Goal: Transaction & Acquisition: Purchase product/service

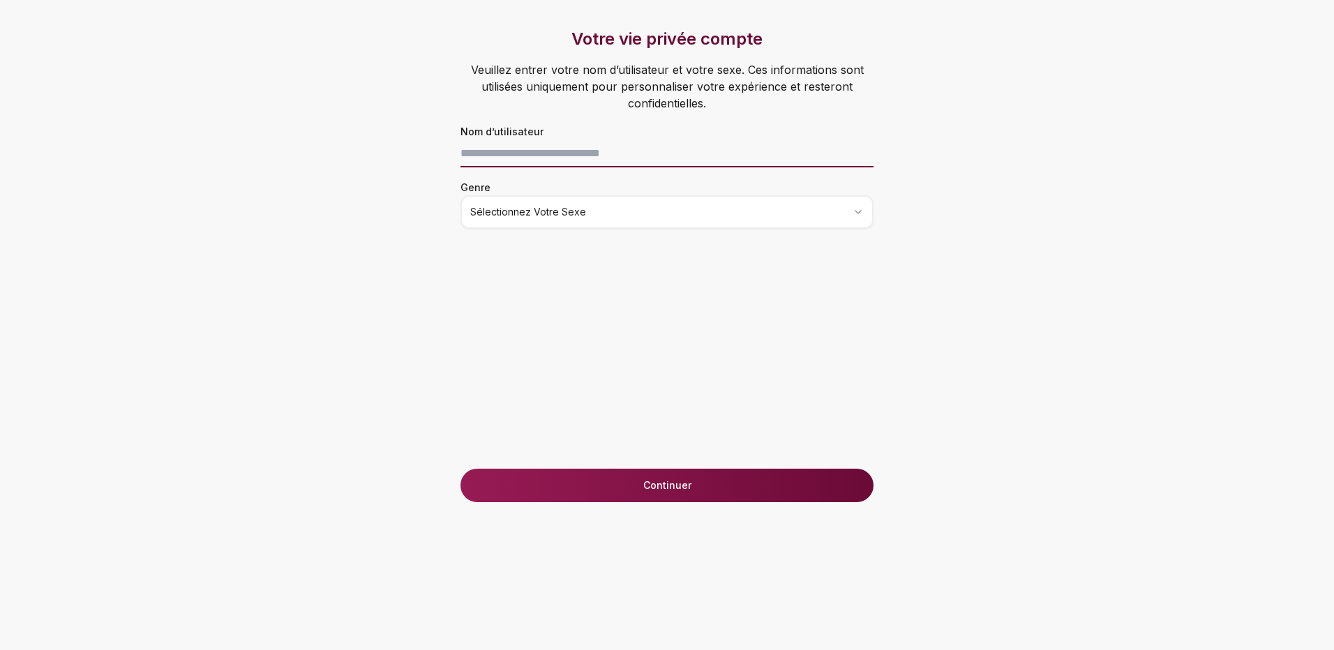
click at [626, 149] on input at bounding box center [667, 154] width 413 height 28
type input "******"
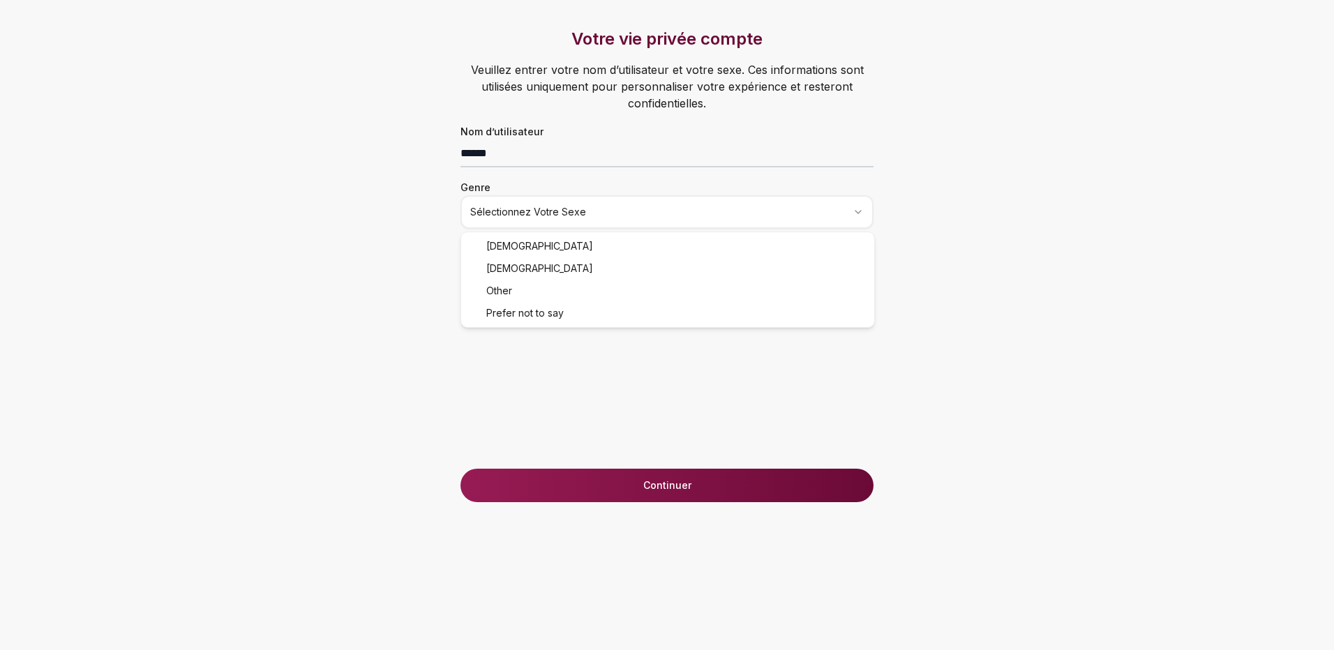
click at [559, 219] on html "Votre vie privée compte Veuillez entrer votre nom d’utilisateur et votre sexe. …" at bounding box center [667, 325] width 1334 height 650
click at [584, 478] on button "Continuer" at bounding box center [667, 485] width 413 height 33
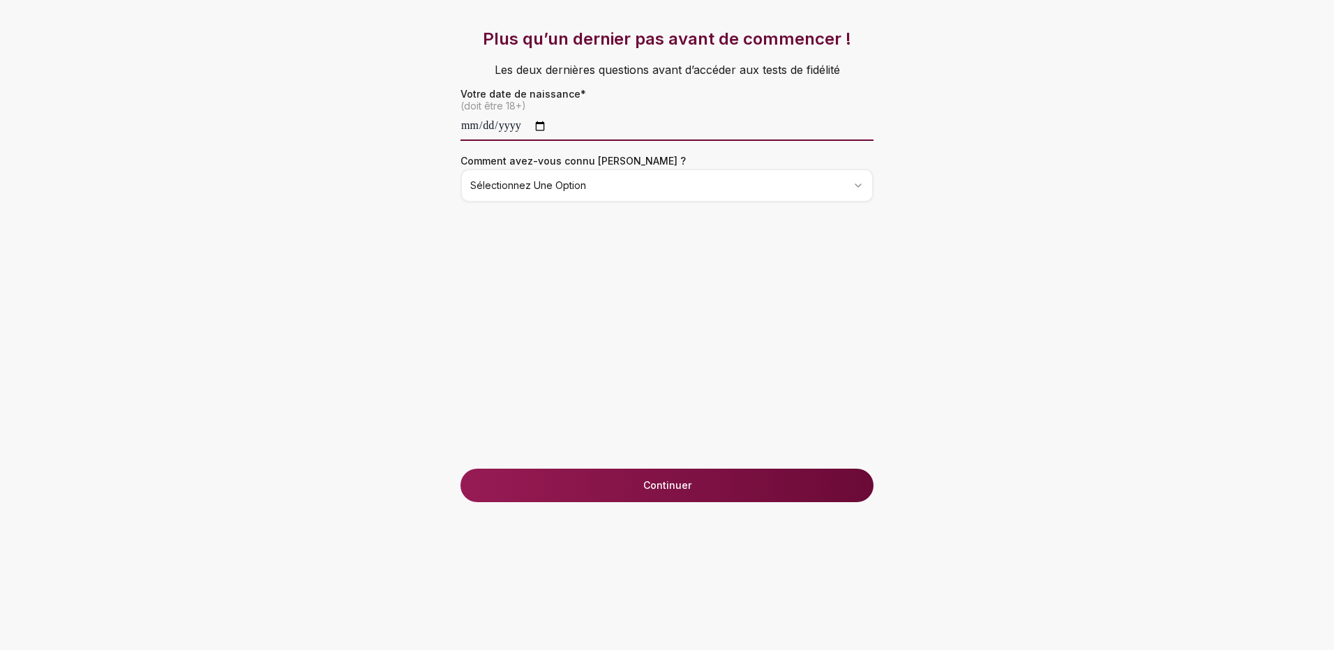
click at [496, 126] on input "date" at bounding box center [667, 127] width 413 height 28
click at [475, 133] on input "date" at bounding box center [667, 127] width 413 height 28
click at [548, 124] on input "date" at bounding box center [667, 127] width 413 height 28
type input "**********"
click at [507, 190] on html "**********" at bounding box center [667, 325] width 1334 height 650
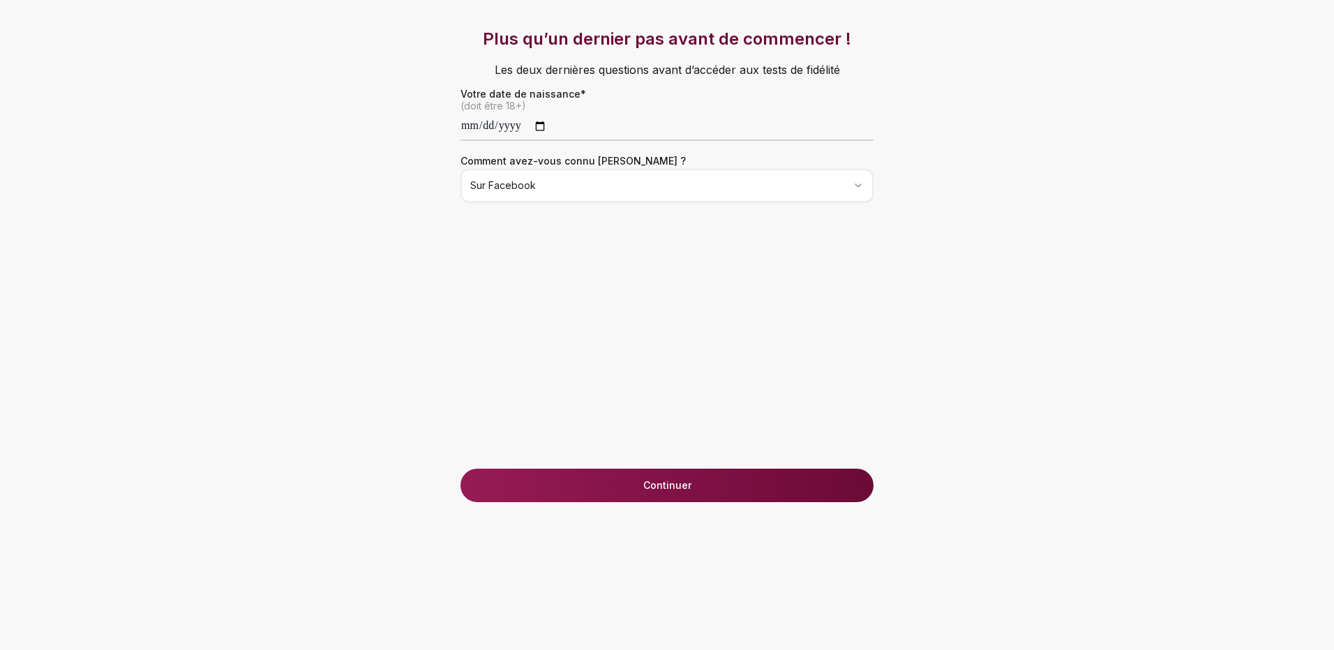
click at [614, 485] on button "Continuer" at bounding box center [667, 485] width 413 height 33
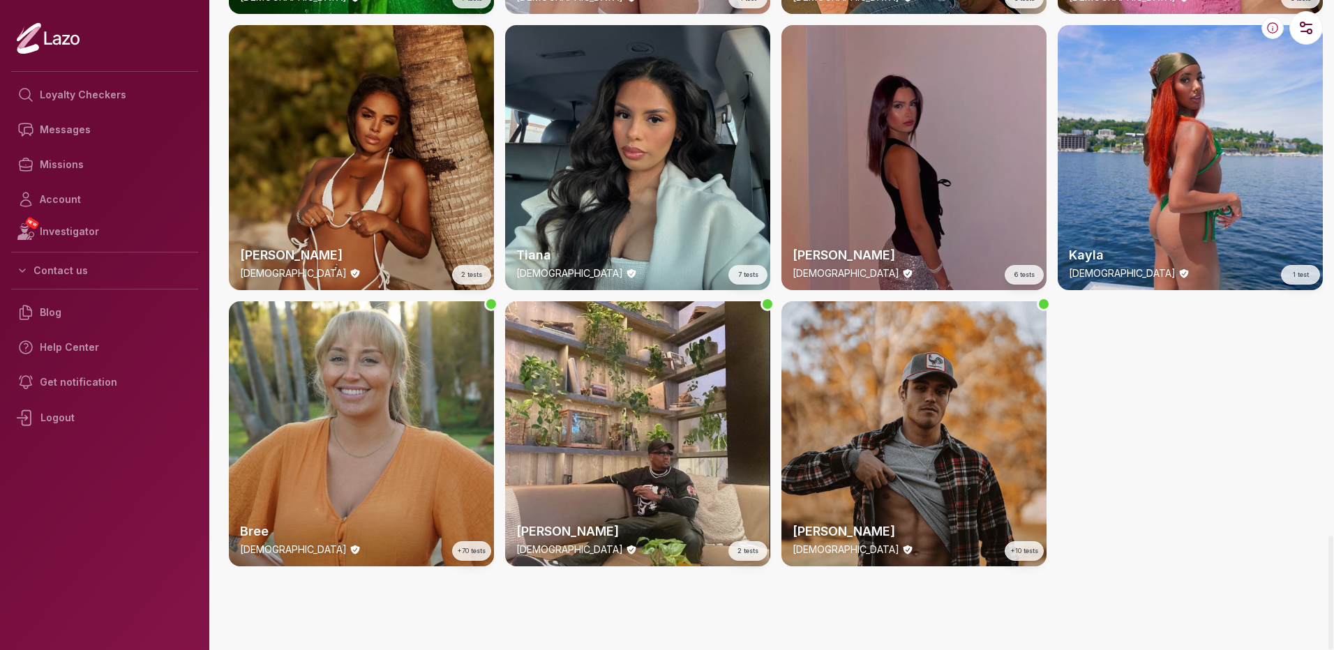
click at [880, 194] on div "[PERSON_NAME] [DEMOGRAPHIC_DATA] 6 tests" at bounding box center [914, 157] width 265 height 265
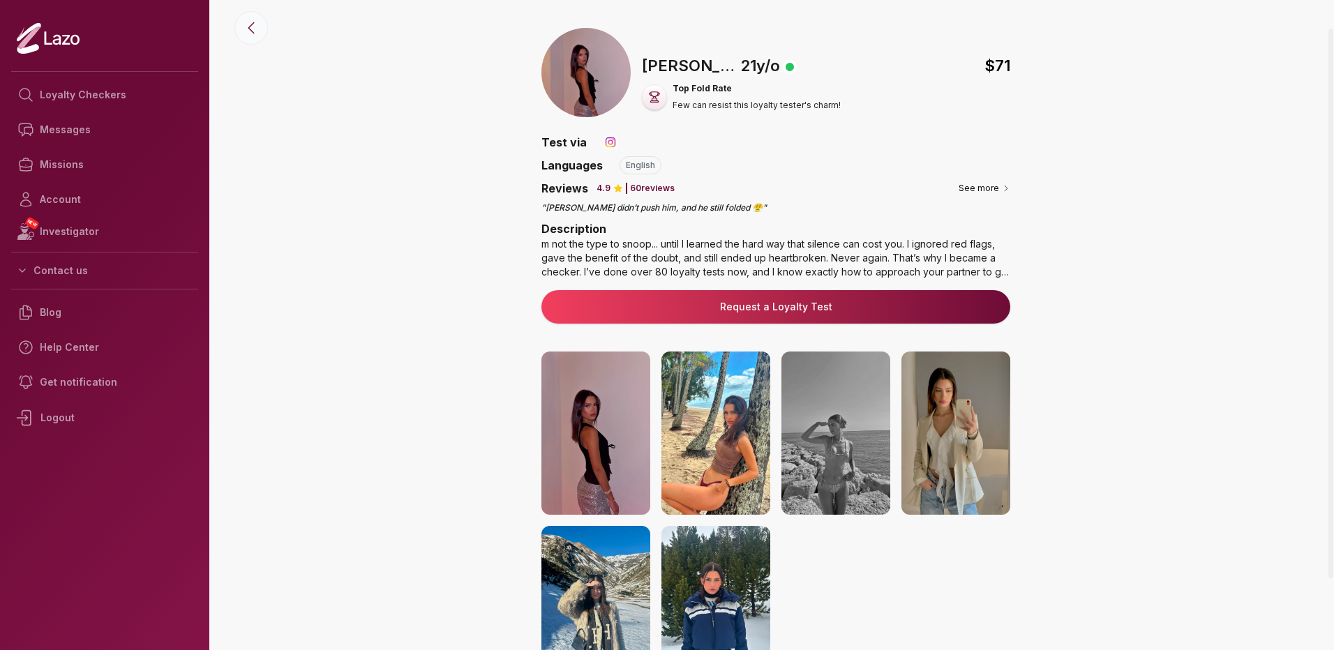
click at [247, 31] on icon at bounding box center [251, 28] width 17 height 17
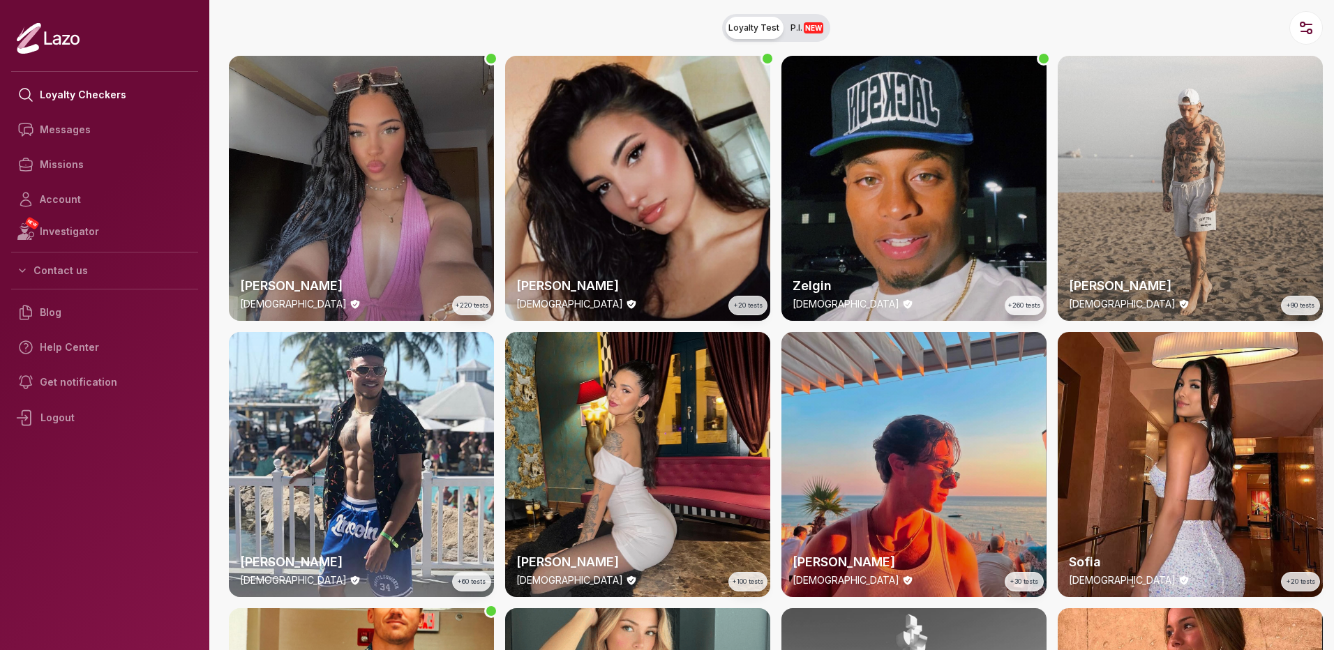
click at [311, 172] on div "[PERSON_NAME] [DEMOGRAPHIC_DATA] +220 tests" at bounding box center [361, 188] width 265 height 265
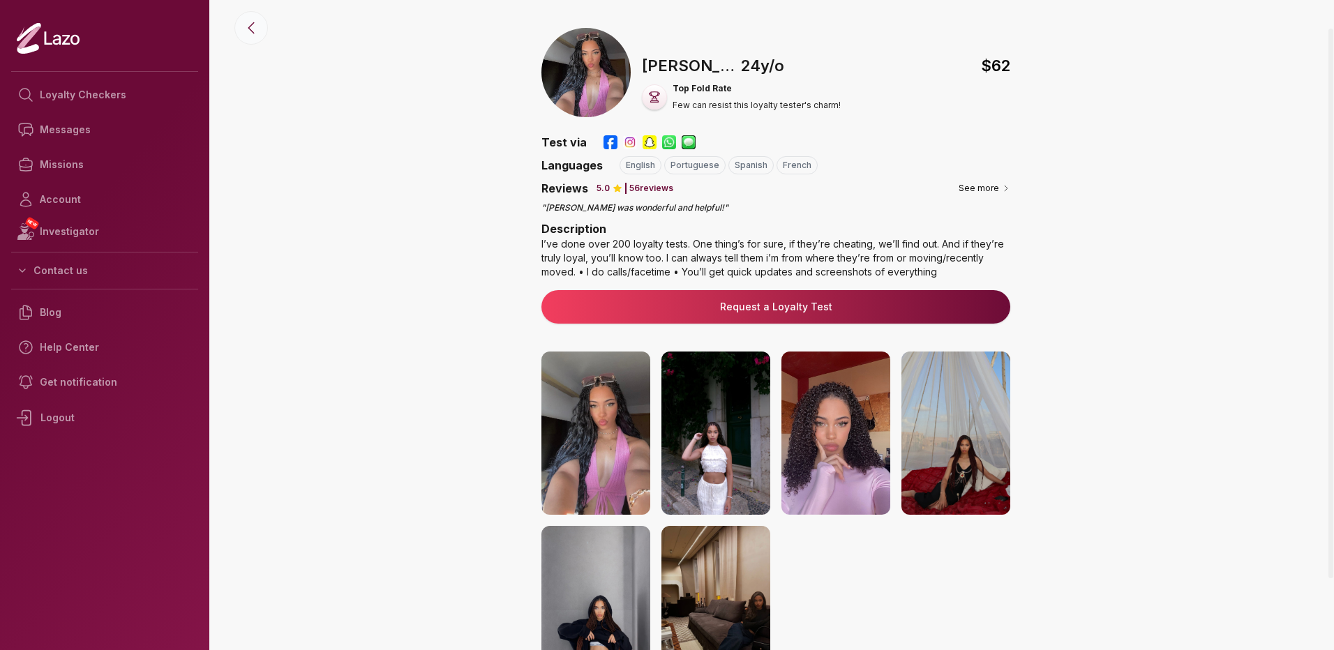
click at [249, 33] on icon at bounding box center [251, 28] width 17 height 17
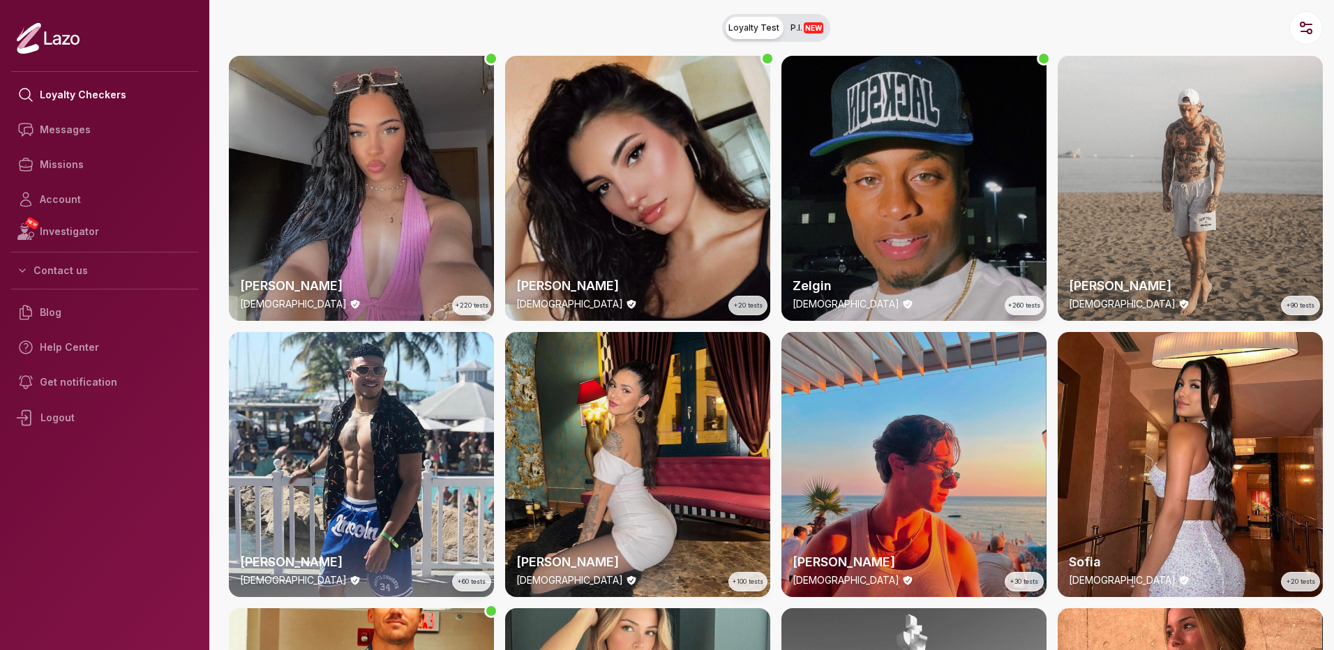
click at [898, 156] on div "Zelgin [DEMOGRAPHIC_DATA] +260 tests" at bounding box center [914, 188] width 265 height 265
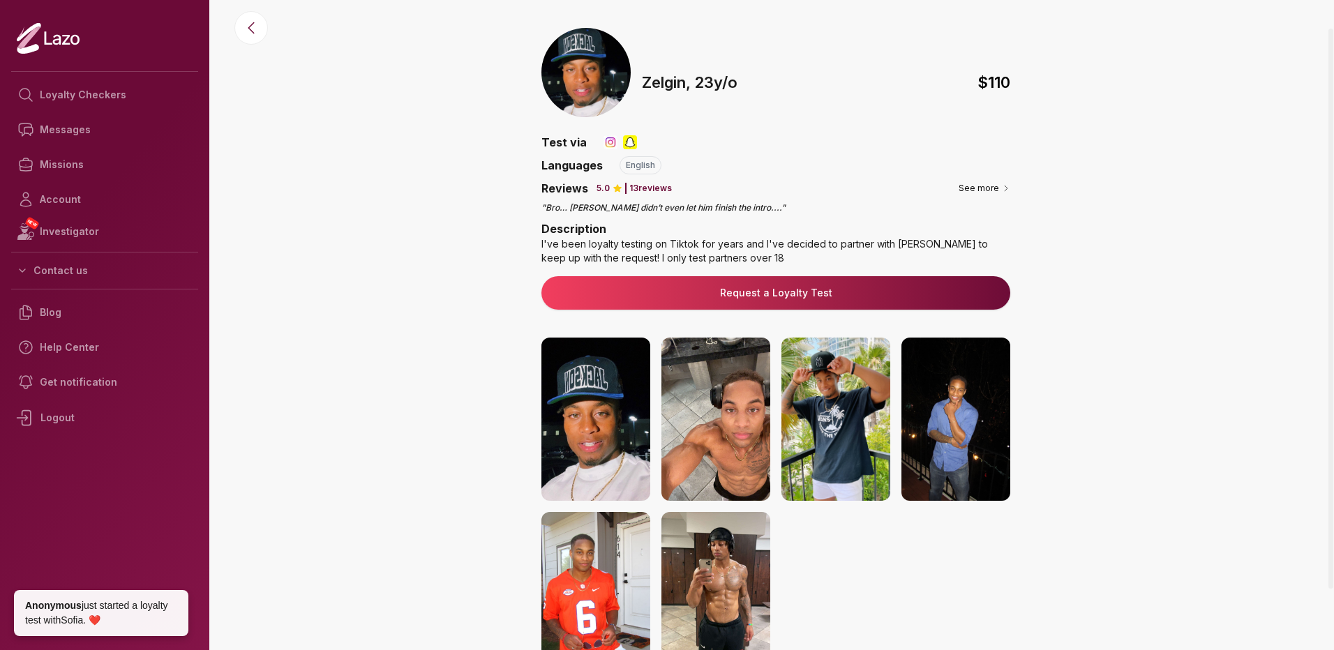
click at [263, 41] on div "🇺🇸 [PERSON_NAME] , [DEMOGRAPHIC_DATA] $ 110 Test via Languages 🇺🇸 english Revie…" at bounding box center [776, 405] width 1117 height 754
click at [256, 30] on icon at bounding box center [251, 28] width 17 height 17
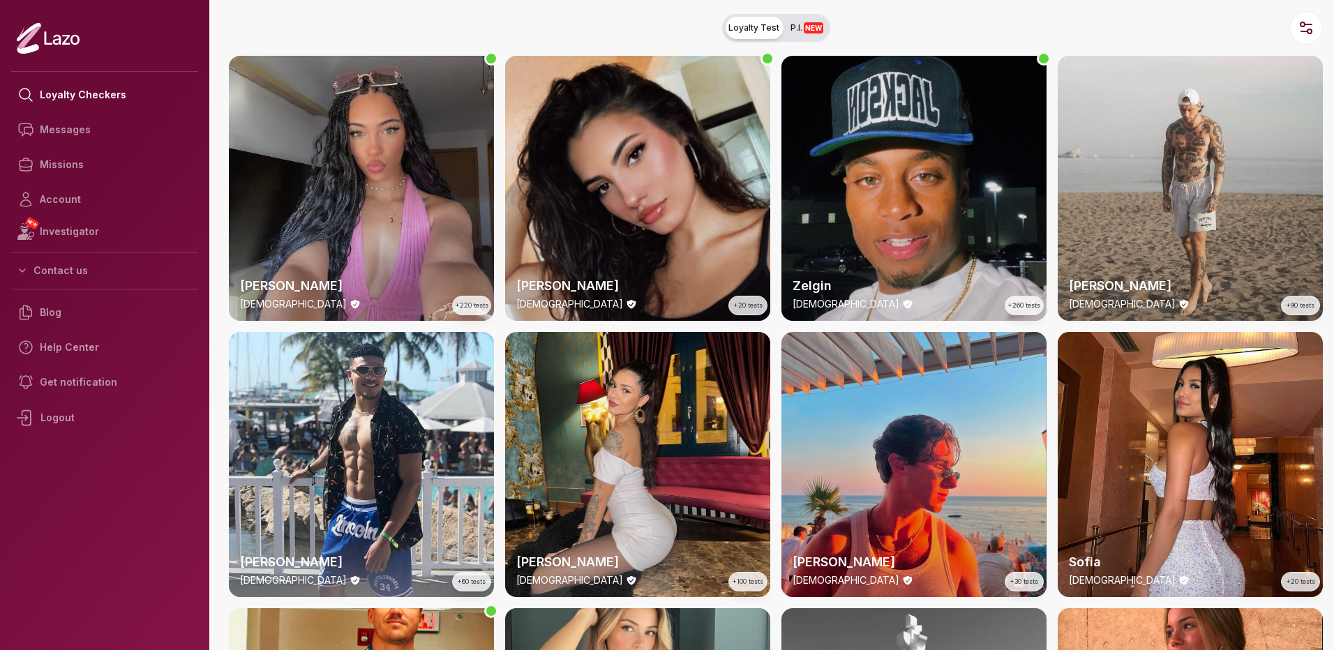
click at [804, 33] on span "NEW" at bounding box center [814, 27] width 20 height 11
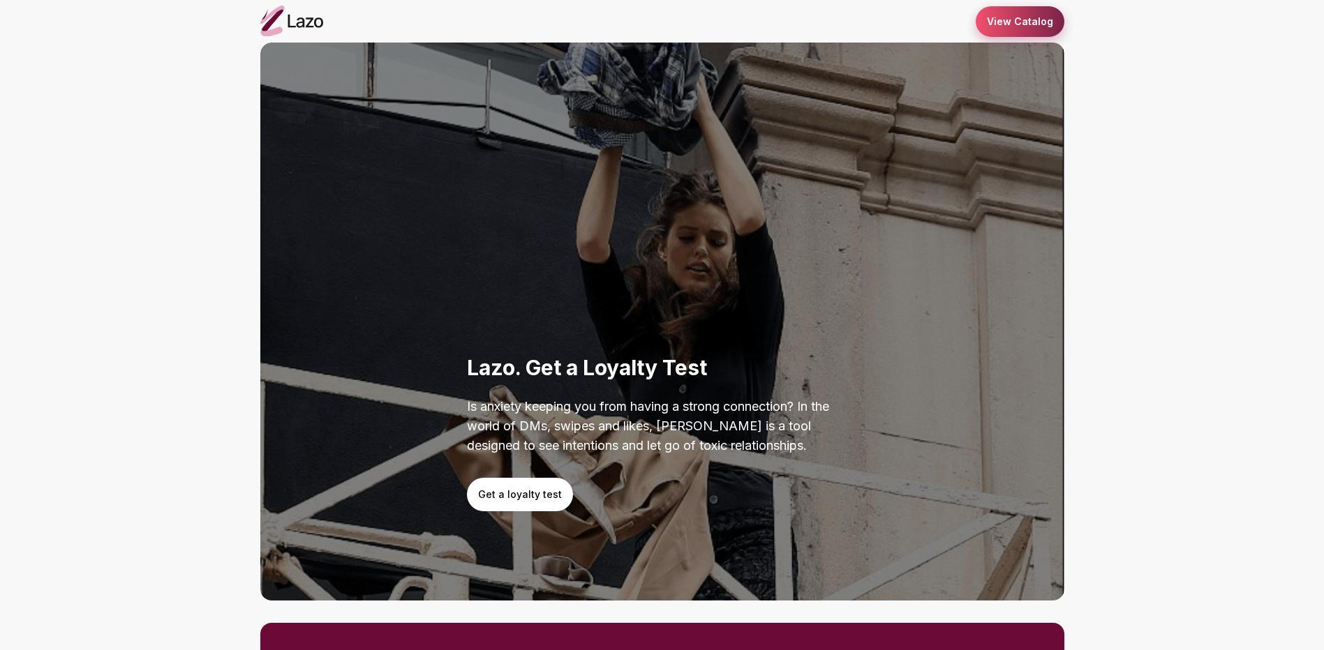
click at [1027, 20] on link "View Catalog" at bounding box center [1020, 21] width 89 height 31
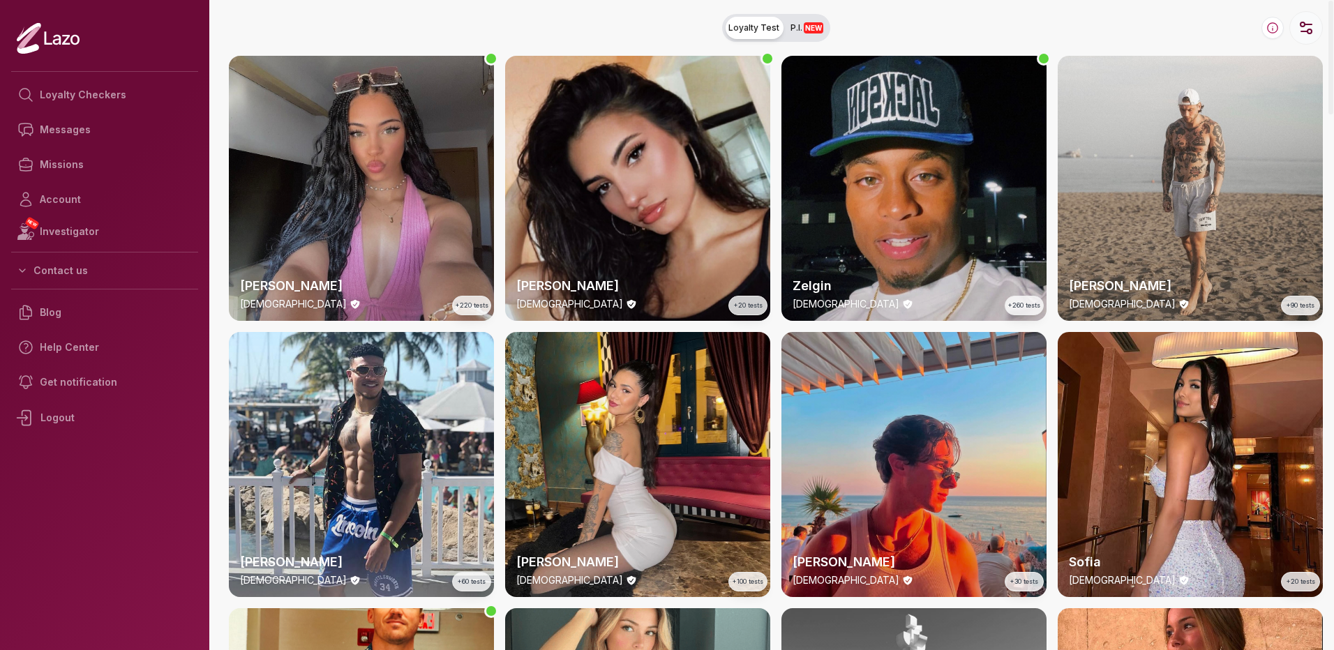
click at [1306, 29] on icon "button" at bounding box center [1306, 28] width 17 height 17
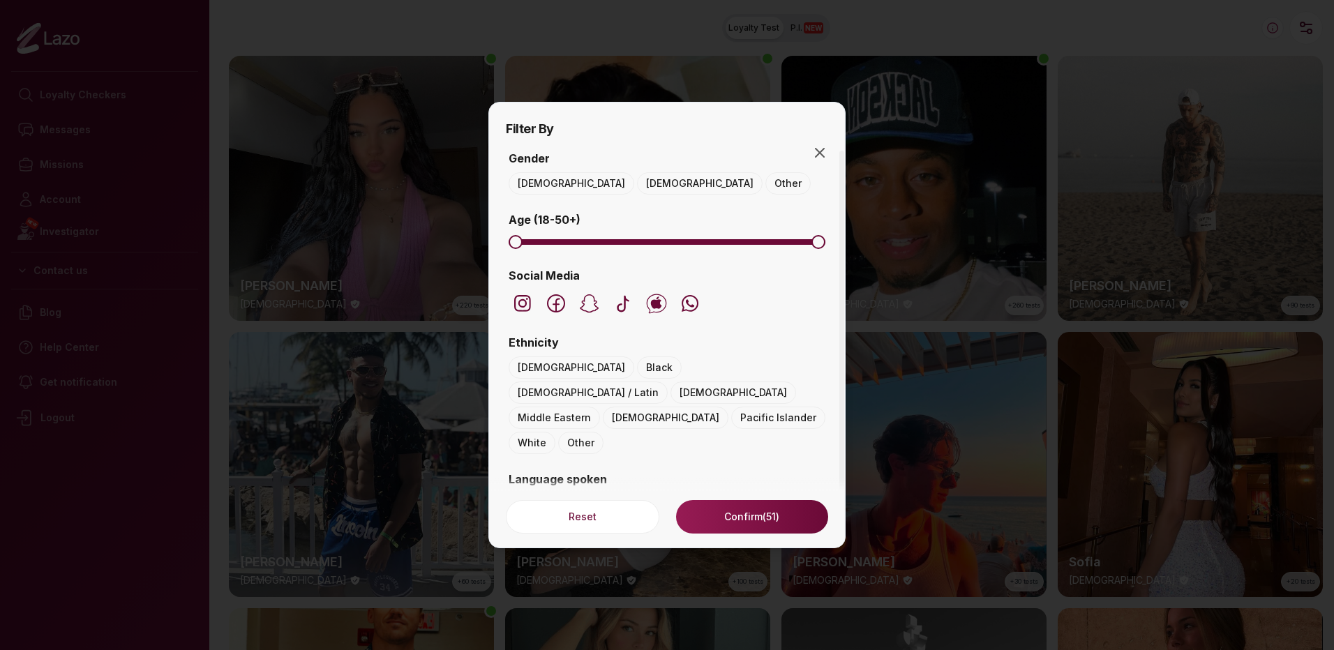
click at [560, 237] on div at bounding box center [667, 242] width 322 height 17
click at [563, 241] on span at bounding box center [691, 242] width 267 height 6
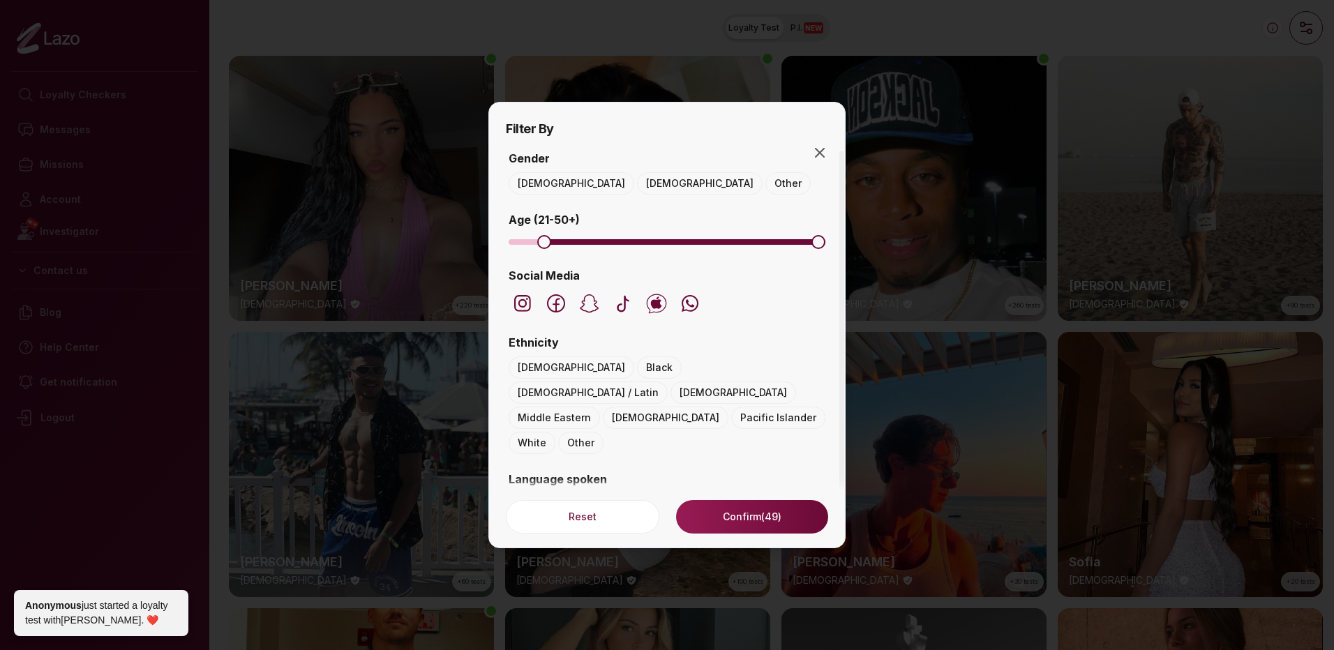
click at [539, 242] on span "Minimum" at bounding box center [544, 242] width 14 height 14
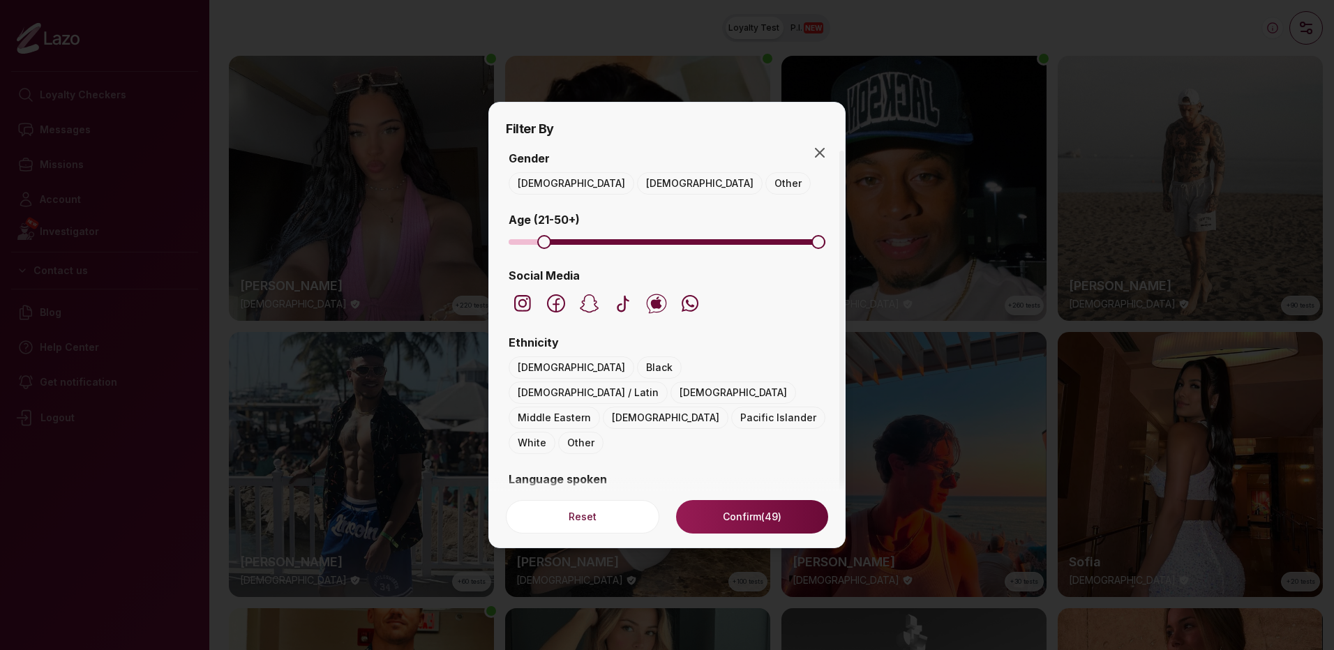
click at [637, 182] on button "[DEMOGRAPHIC_DATA]" at bounding box center [700, 183] width 126 height 22
click at [542, 243] on span "Minimum" at bounding box center [544, 242] width 14 height 14
click at [588, 249] on span "Maximum" at bounding box center [592, 242] width 14 height 14
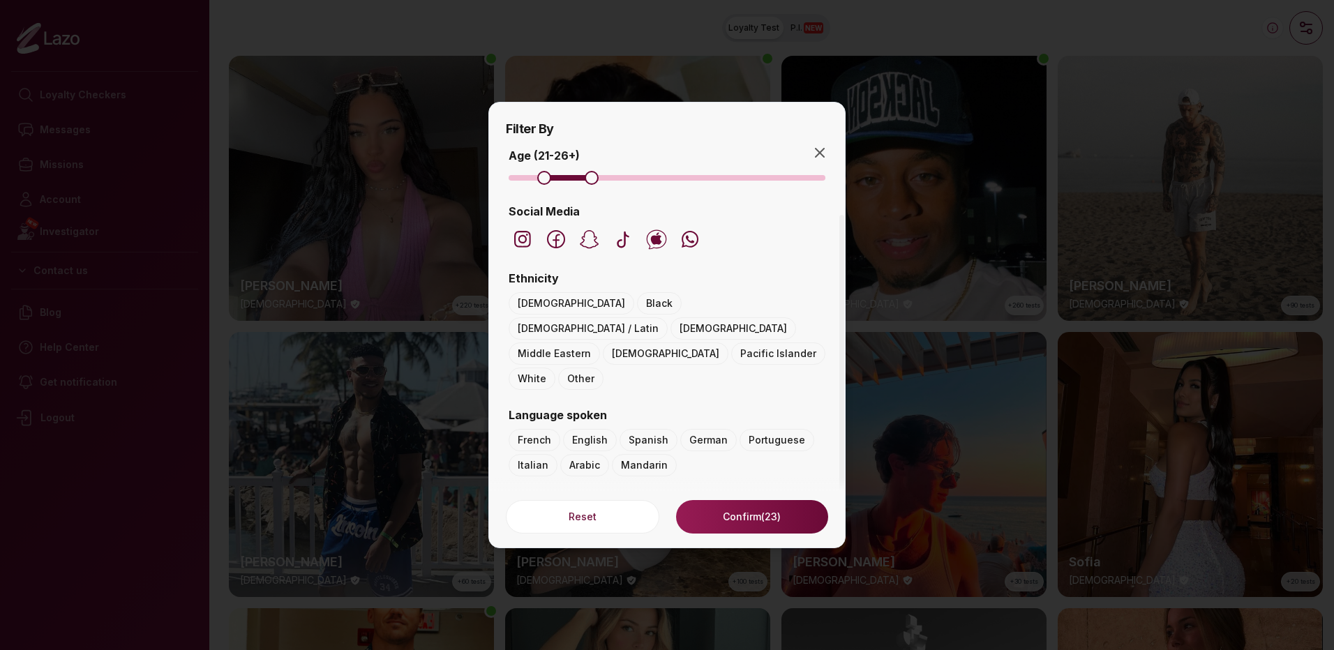
click at [537, 429] on button "French" at bounding box center [535, 440] width 52 height 22
click at [713, 519] on button "Confirm (5)" at bounding box center [752, 516] width 152 height 33
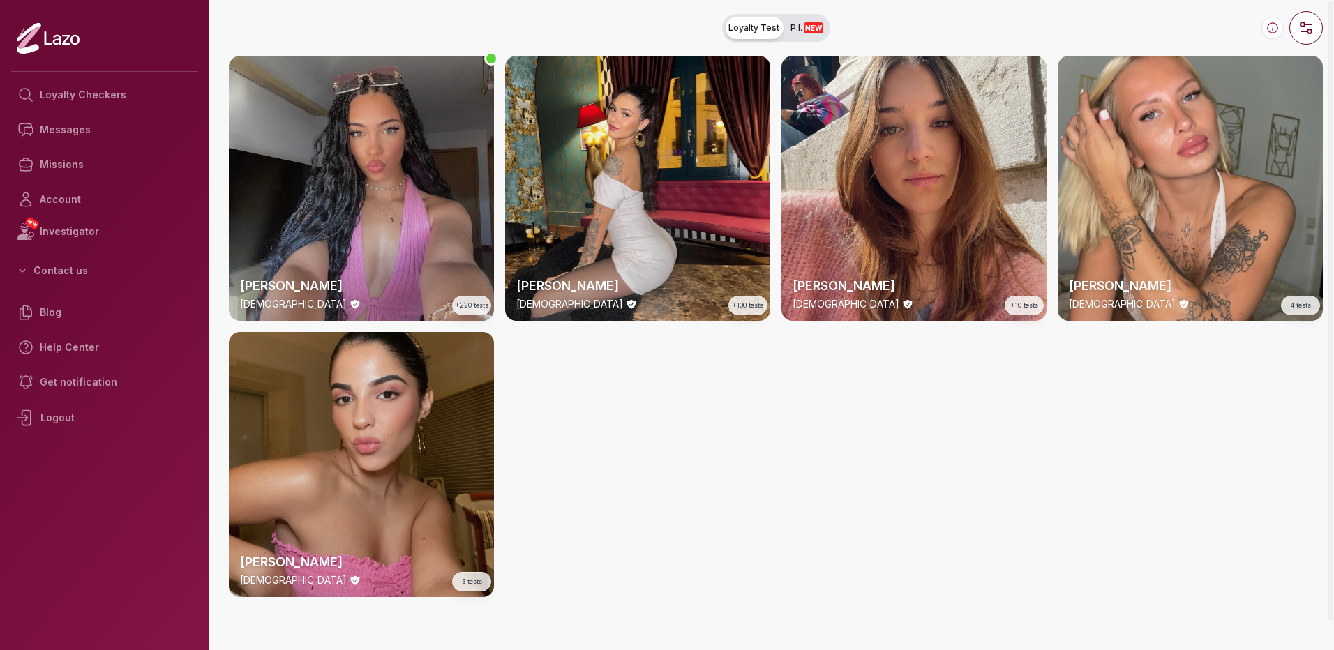
click at [392, 415] on div "[PERSON_NAME] [DEMOGRAPHIC_DATA] 3 tests" at bounding box center [361, 464] width 265 height 265
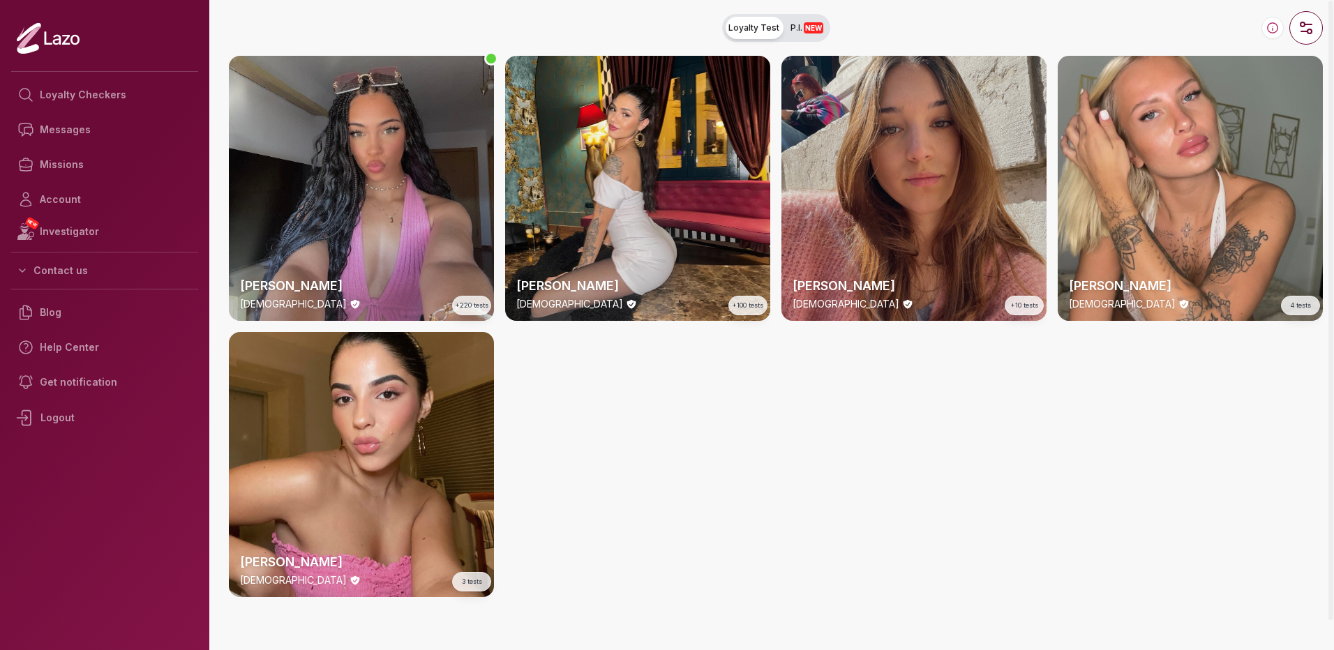
click at [902, 208] on div "[PERSON_NAME] [DEMOGRAPHIC_DATA] +10 tests" at bounding box center [914, 188] width 265 height 265
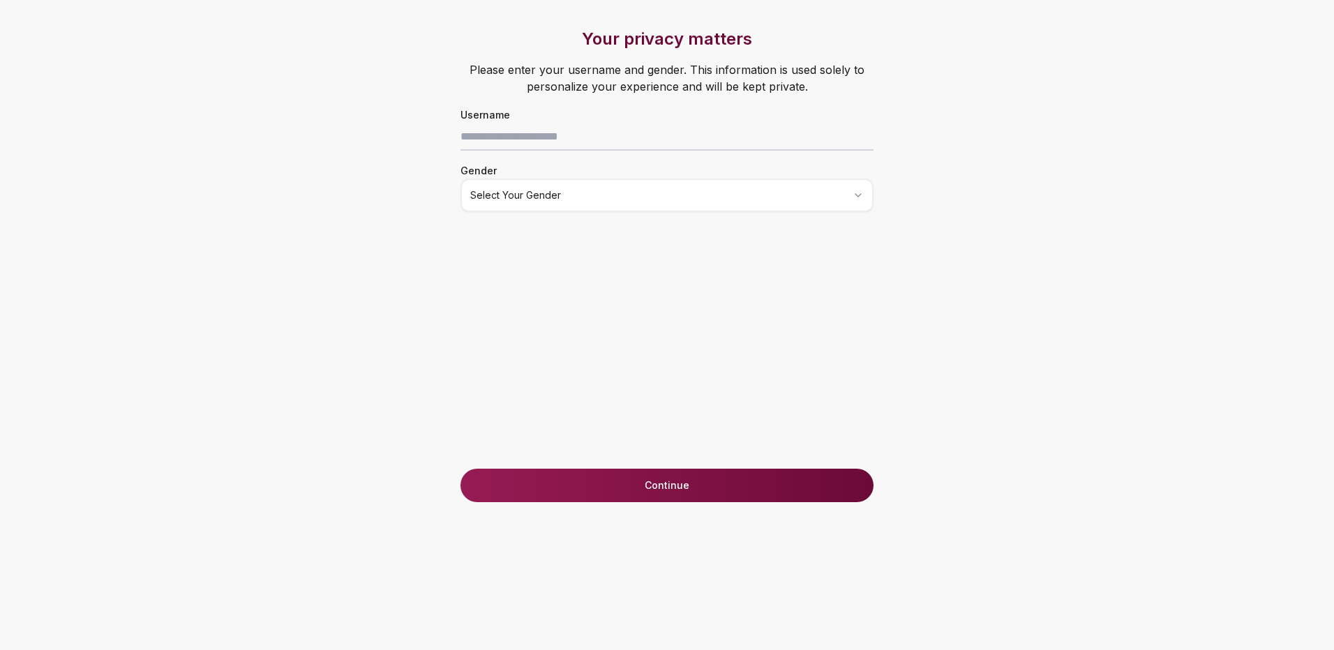
click at [528, 200] on html "Your privacy matters Please enter your username and gender. This information is…" at bounding box center [667, 325] width 1334 height 650
click at [528, 136] on input at bounding box center [667, 137] width 413 height 28
type input "******"
click at [603, 484] on button "Continuer" at bounding box center [667, 485] width 413 height 33
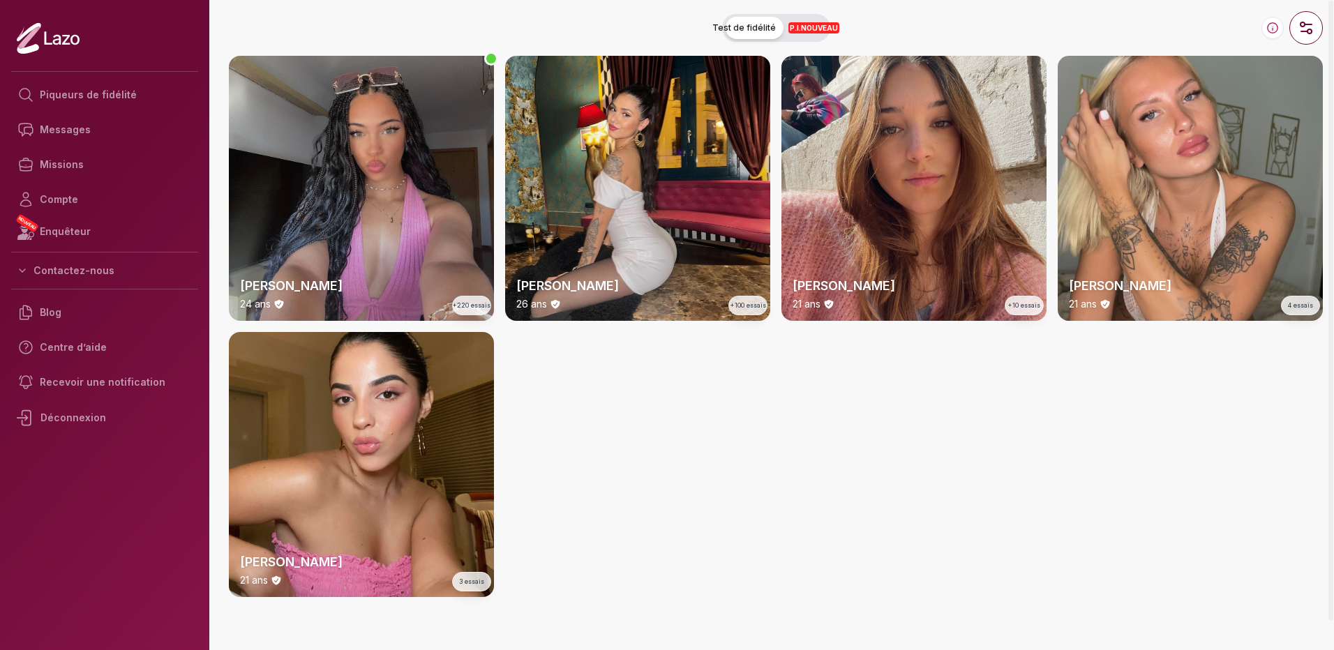
click at [730, 28] on span "Test de fidélité" at bounding box center [745, 27] width 64 height 11
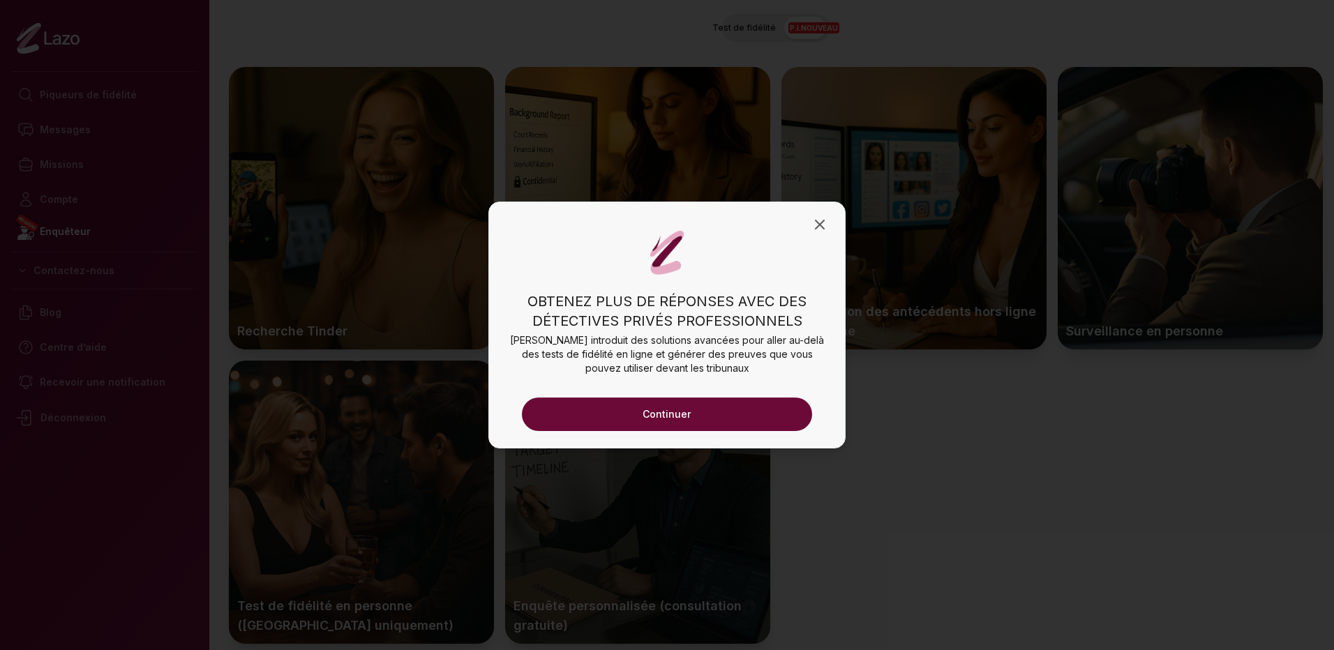
click at [643, 417] on button "Continuer" at bounding box center [667, 414] width 290 height 33
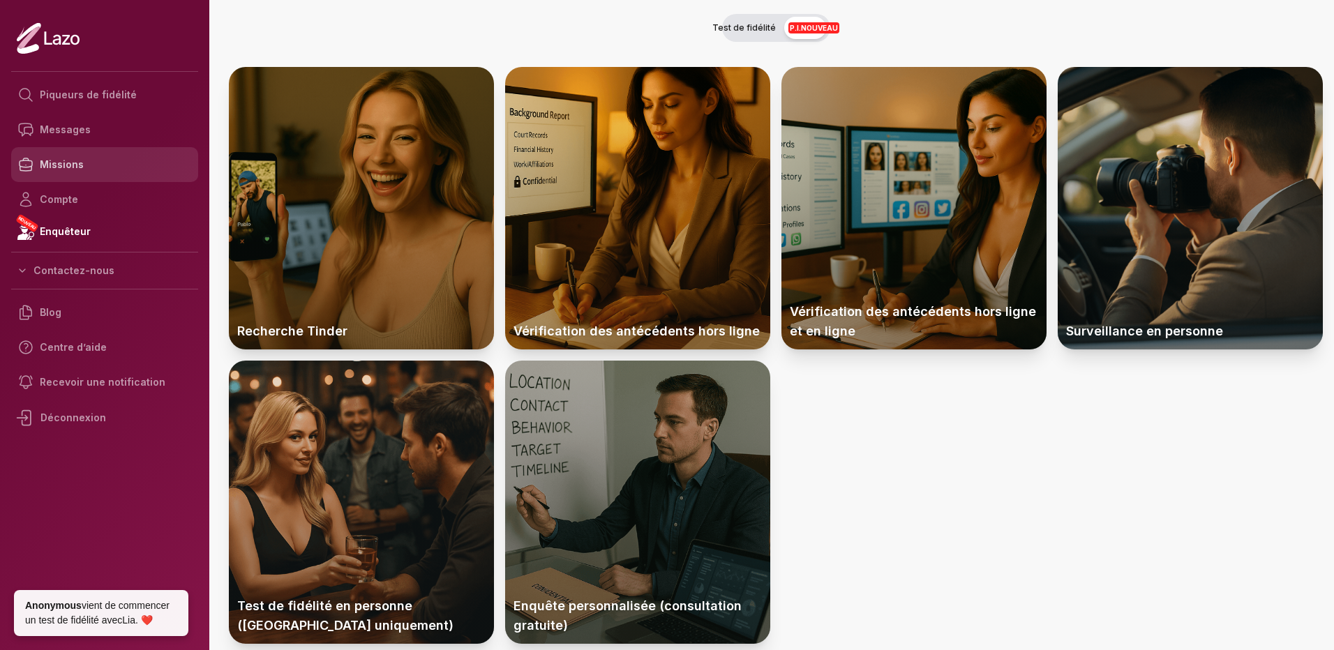
click at [64, 163] on font "Missions" at bounding box center [62, 165] width 44 height 14
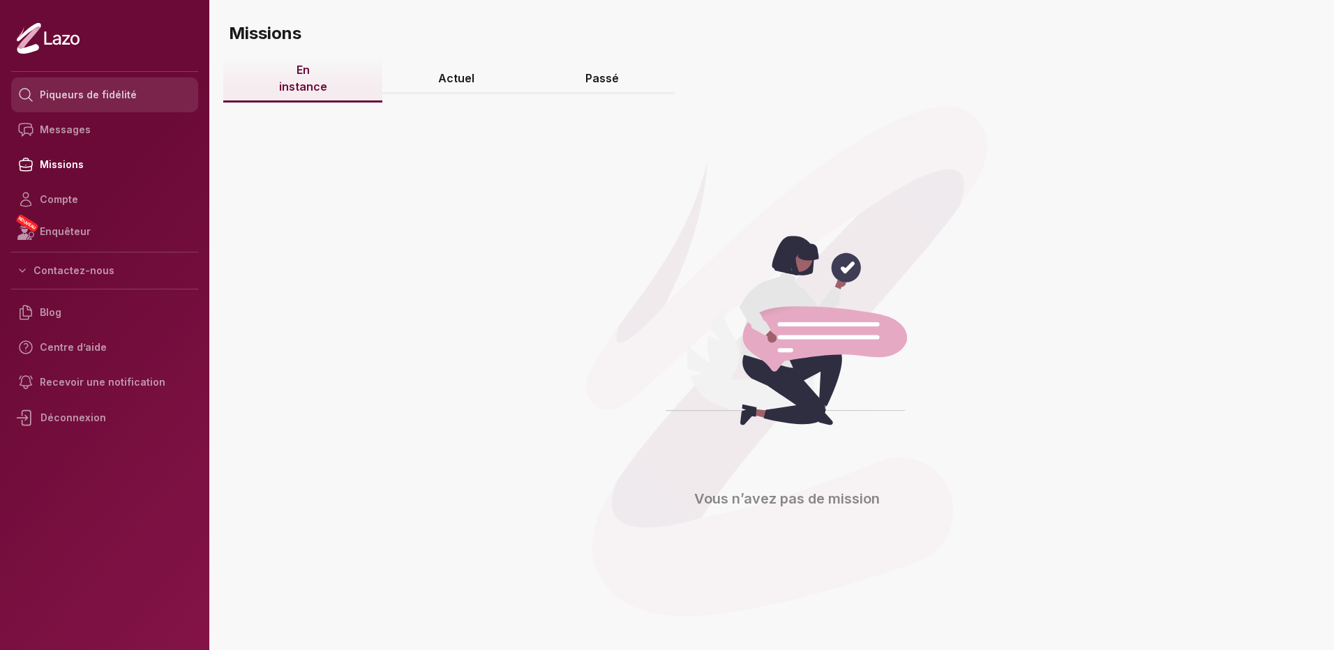
click at [110, 94] on font "Piqueurs de fidélité" at bounding box center [88, 95] width 97 height 14
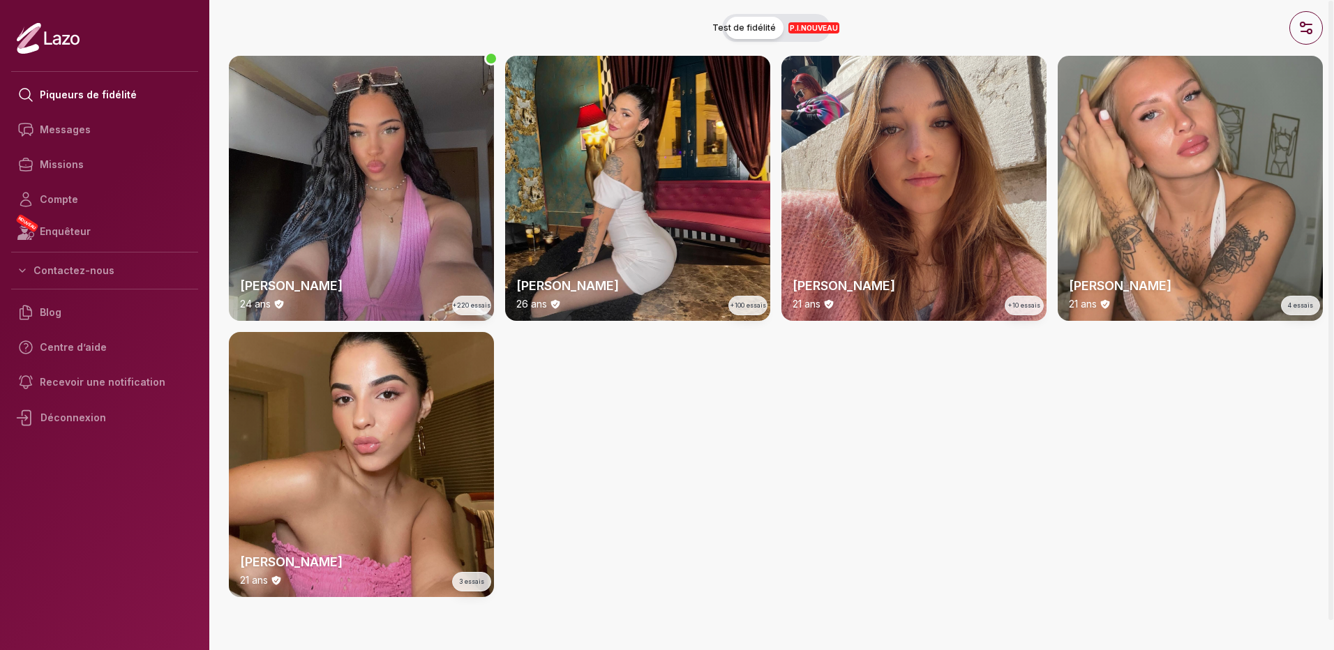
click at [1297, 32] on button "button" at bounding box center [1306, 27] width 33 height 33
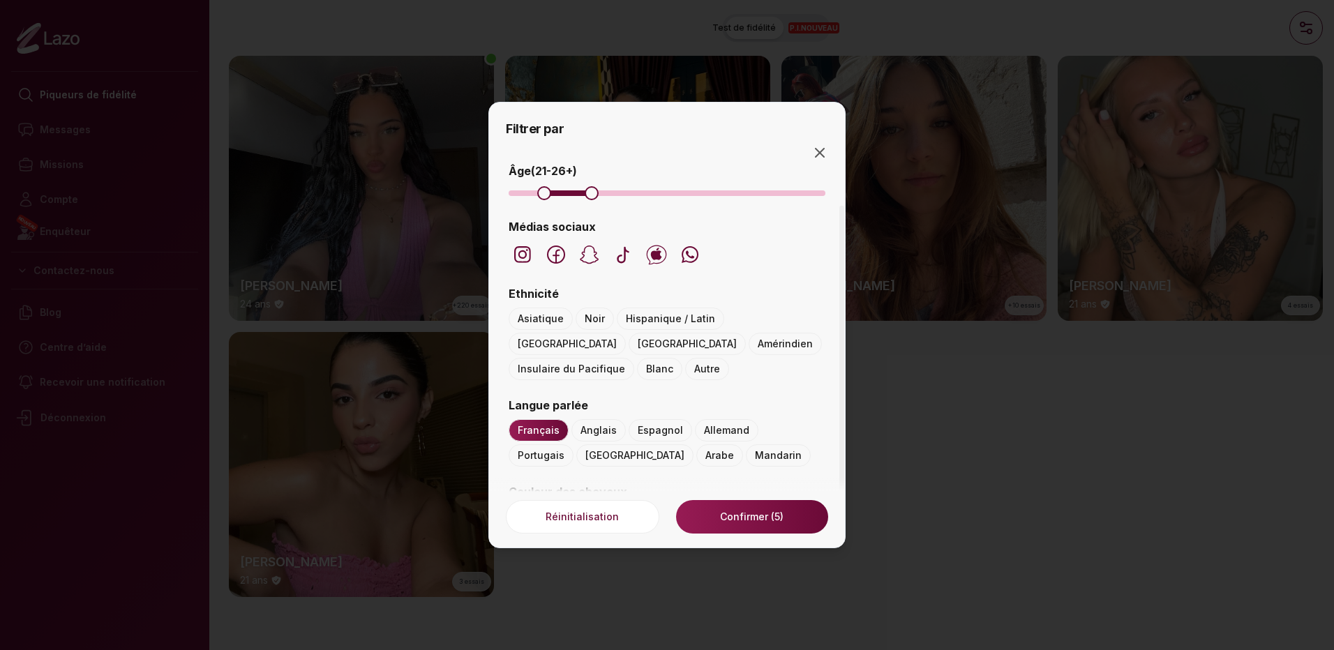
scroll to position [70, 0]
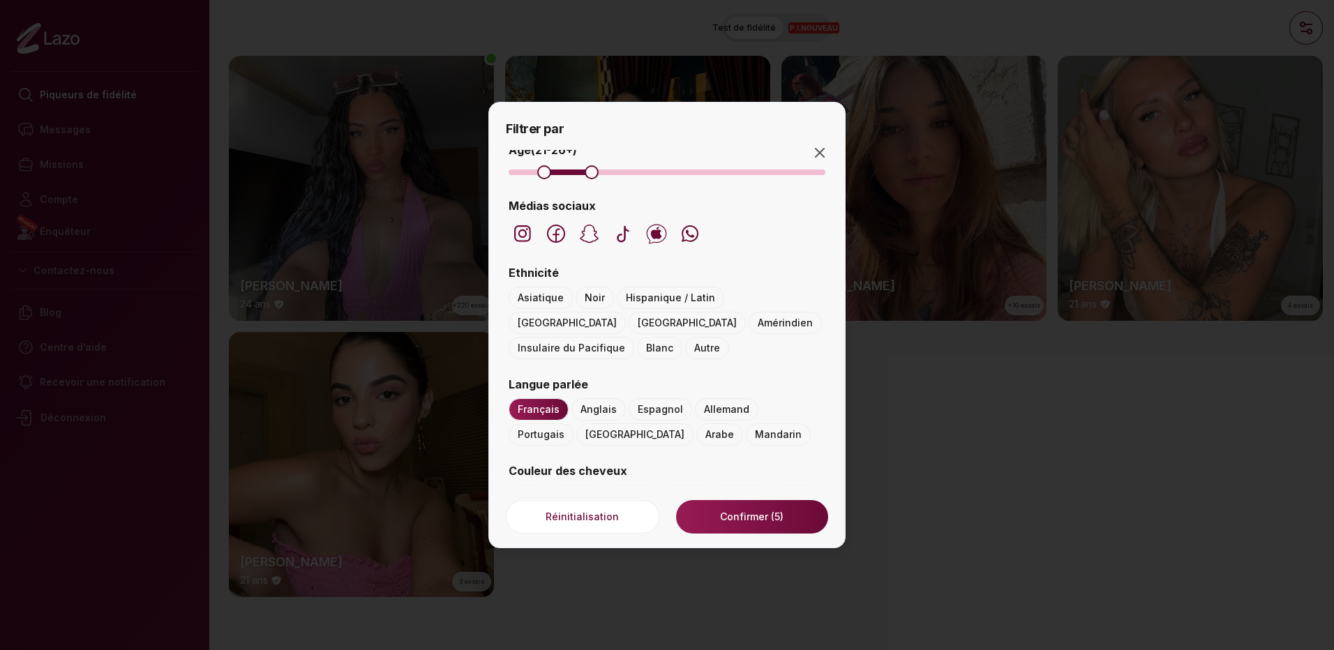
click at [1029, 483] on div at bounding box center [667, 325] width 1334 height 650
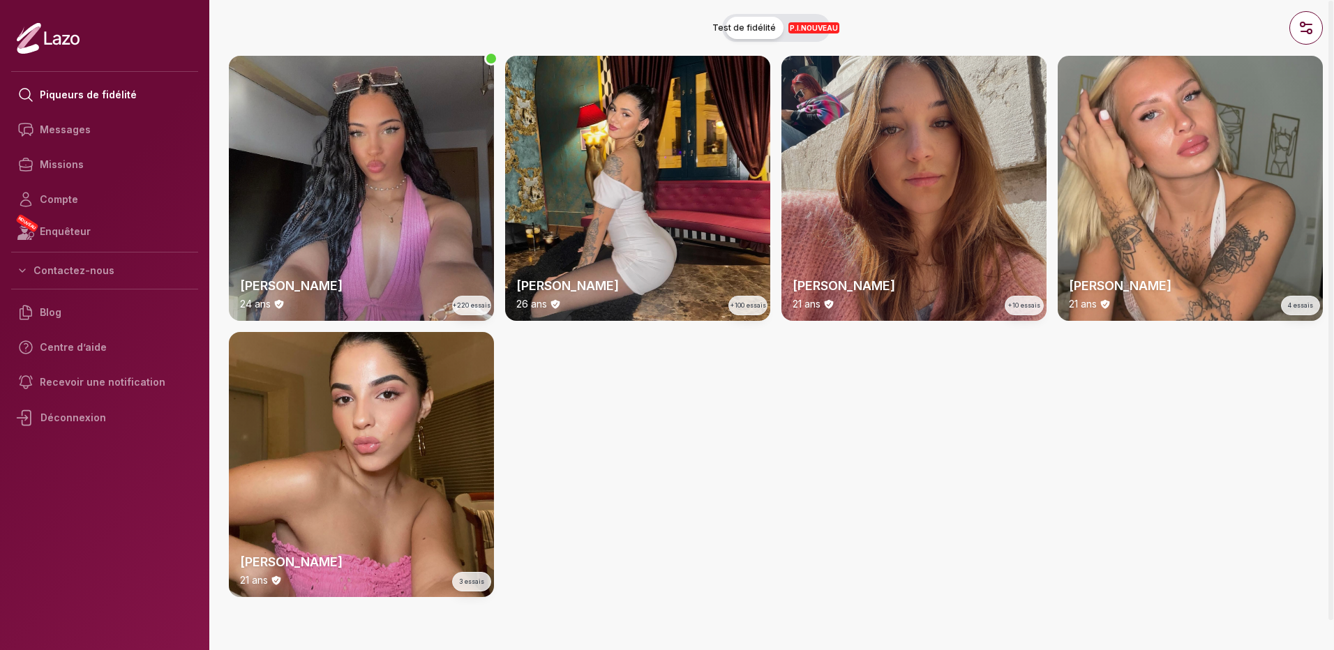
click at [944, 151] on div "[PERSON_NAME] 21 ans +10 essais" at bounding box center [914, 188] width 265 height 265
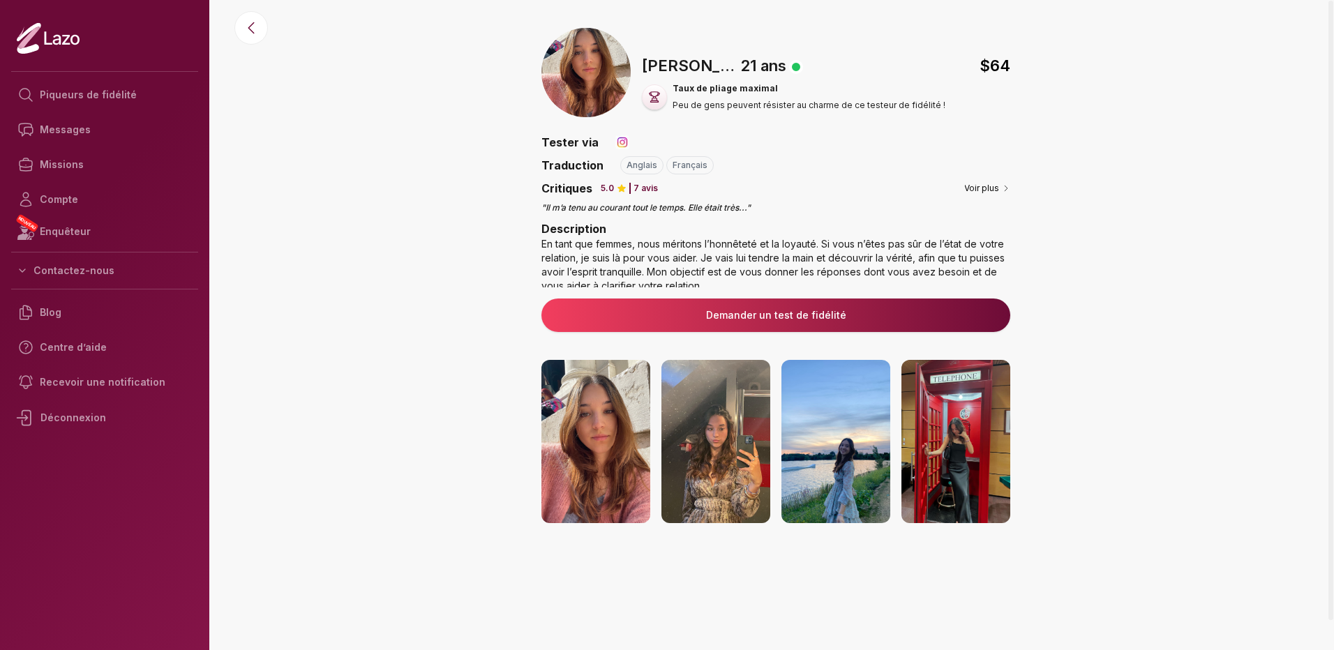
click at [610, 445] on img at bounding box center [596, 441] width 109 height 163
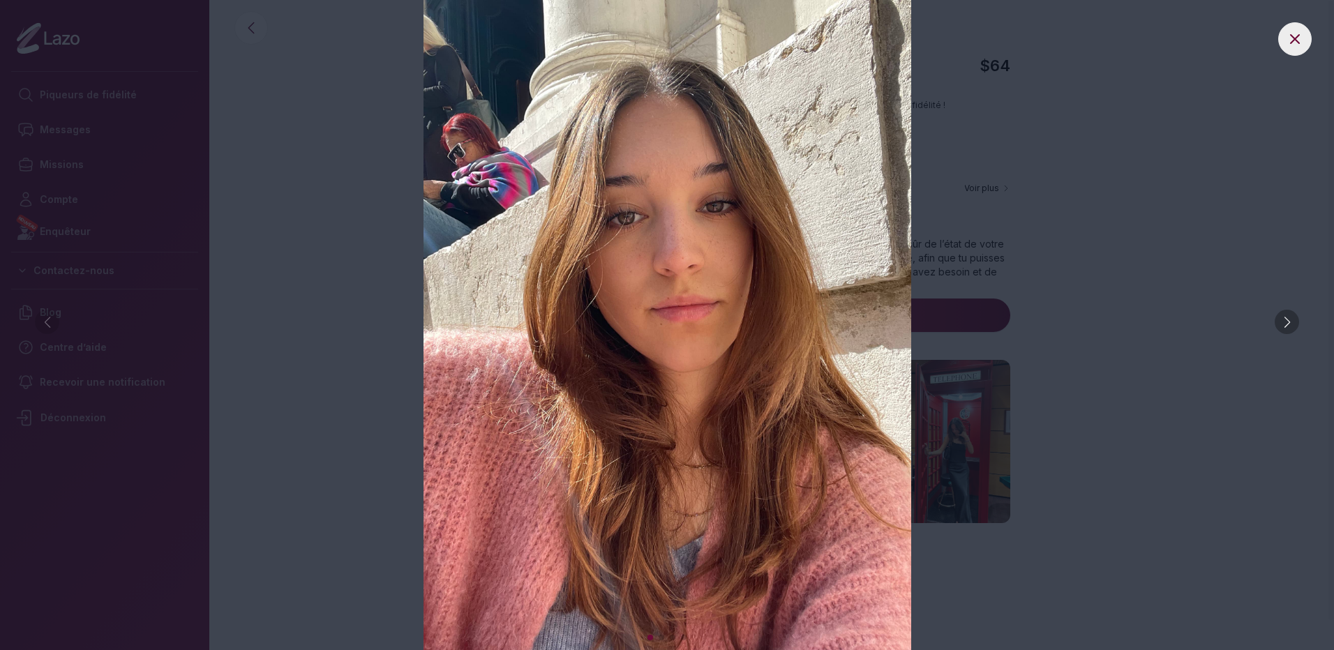
click at [1297, 319] on div at bounding box center [1287, 322] width 24 height 24
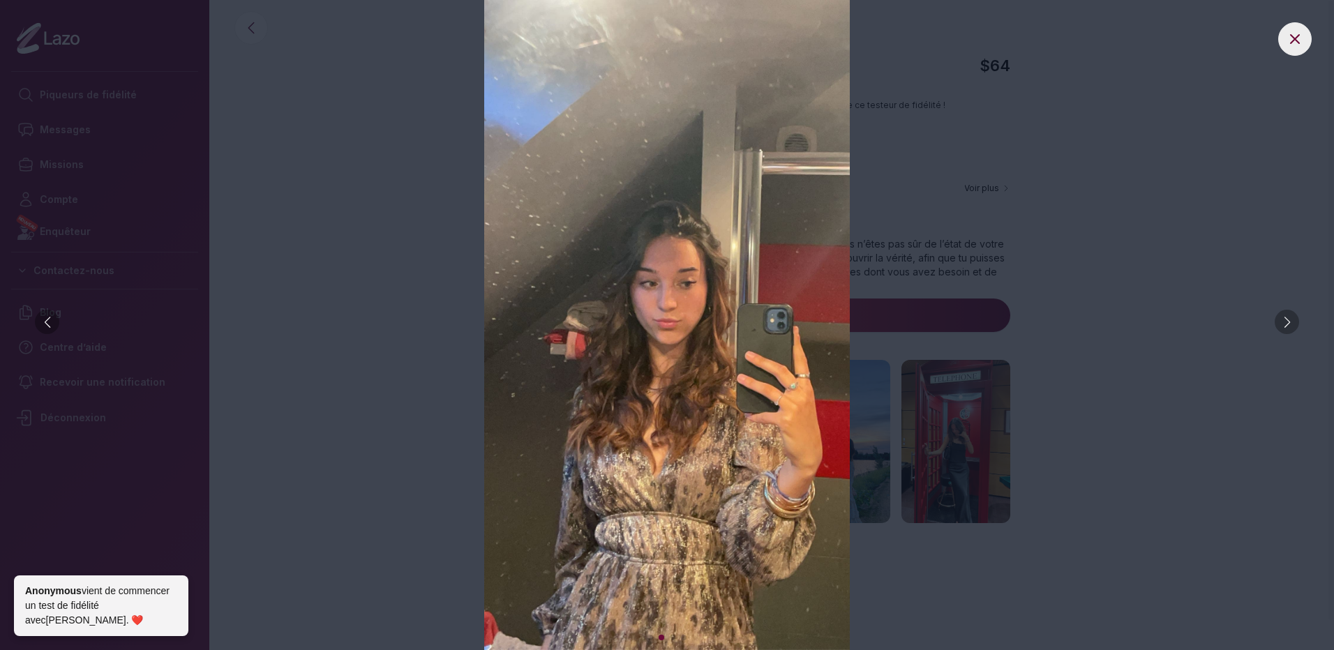
click at [1298, 320] on div at bounding box center [1287, 322] width 24 height 24
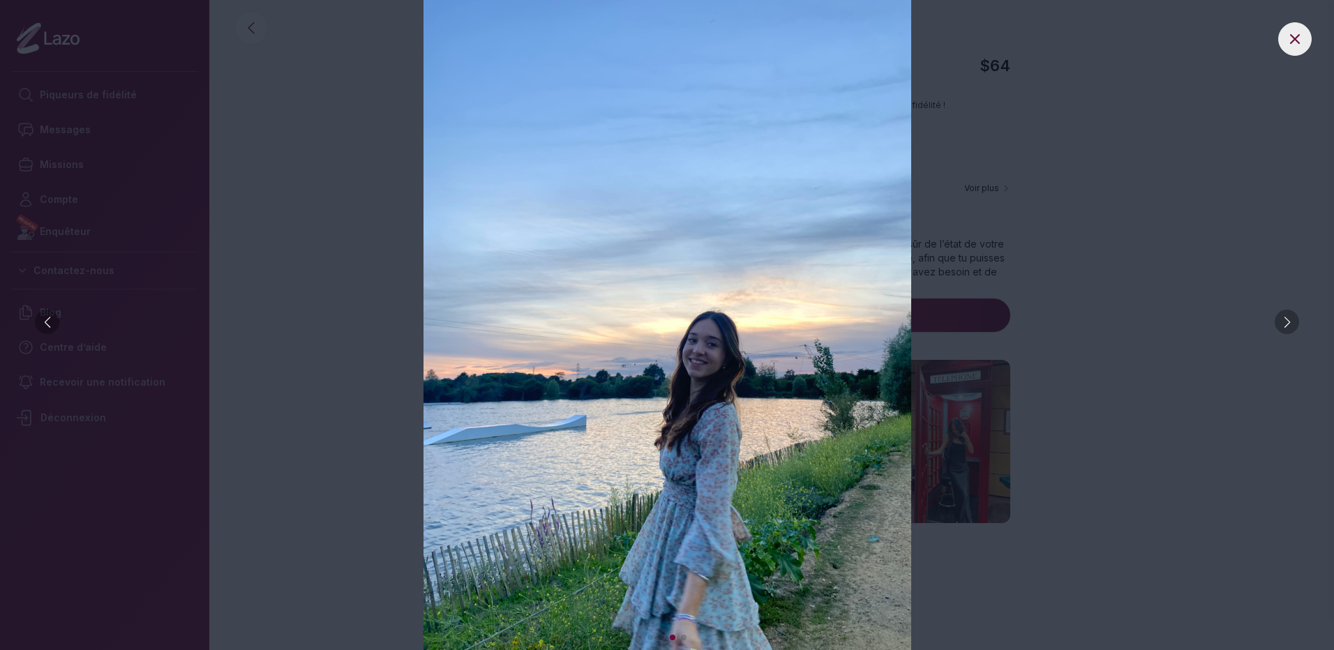
click at [1299, 320] on div at bounding box center [1287, 322] width 24 height 24
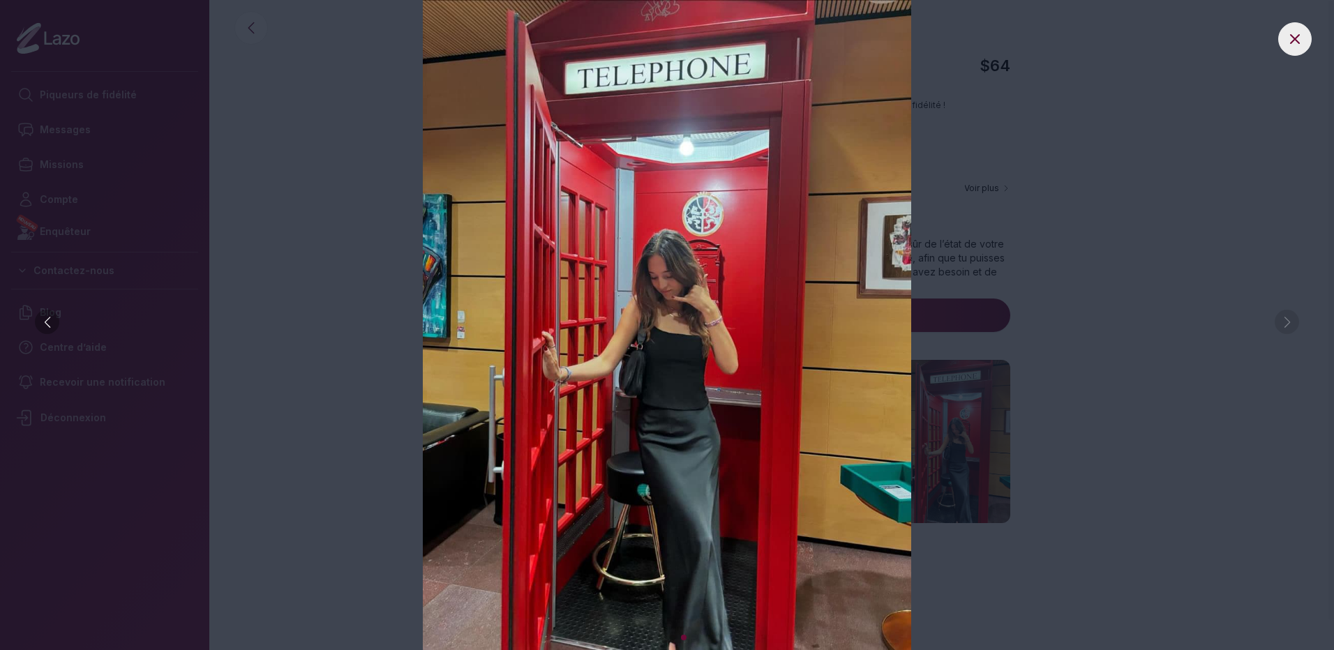
click at [1300, 320] on img at bounding box center [667, 325] width 1279 height 650
click at [1283, 322] on img at bounding box center [667, 325] width 1279 height 650
click at [1216, 351] on img at bounding box center [667, 325] width 1279 height 650
click at [1299, 45] on icon at bounding box center [1295, 39] width 17 height 17
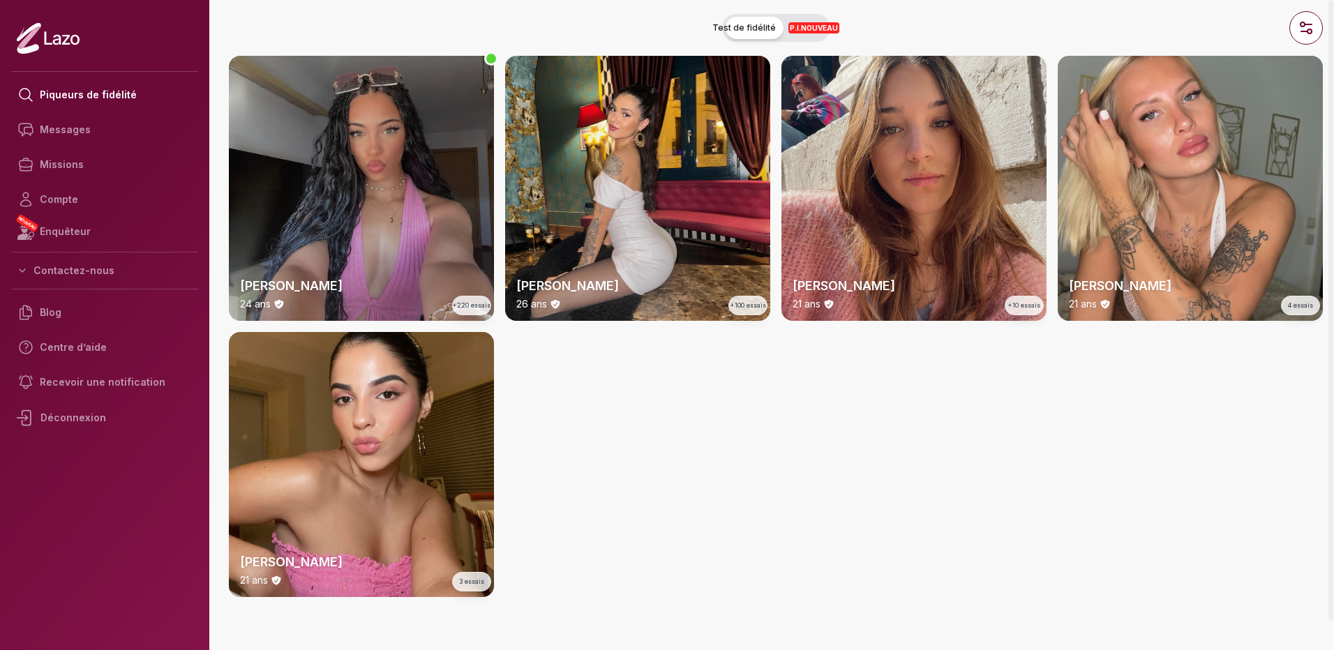
click at [393, 193] on div "[PERSON_NAME] 24 ans +220 essais" at bounding box center [361, 188] width 265 height 265
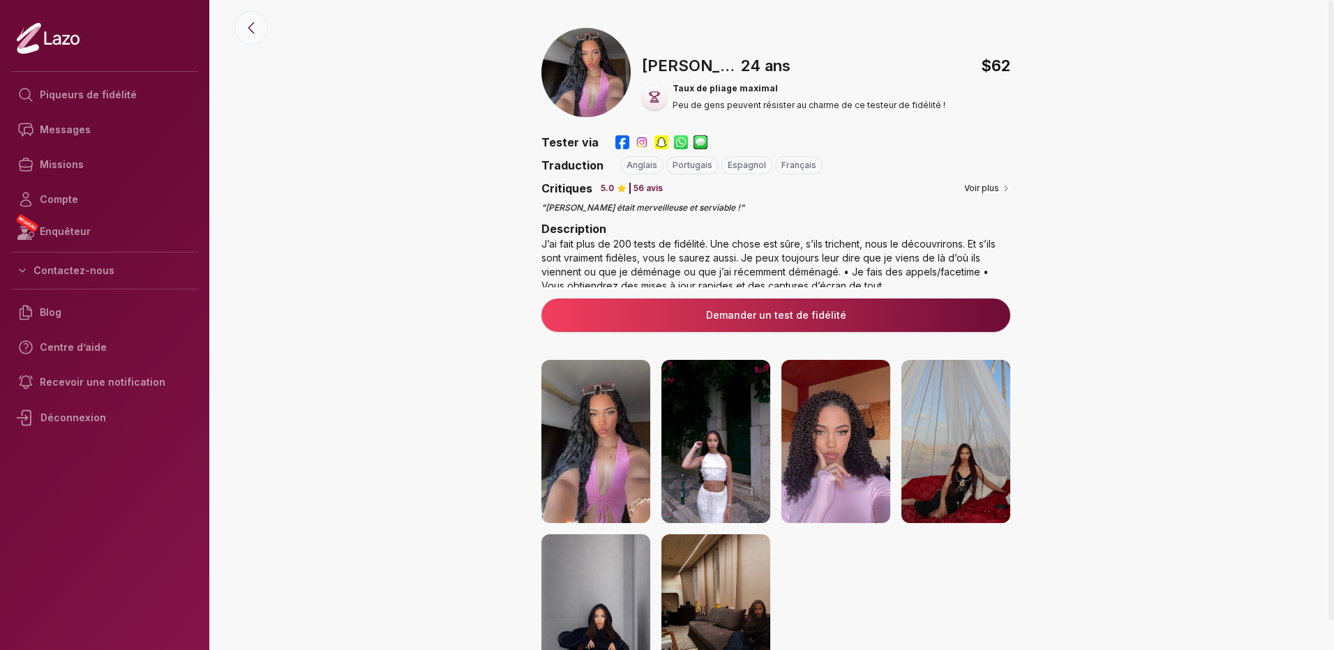
click at [251, 29] on icon at bounding box center [251, 28] width 6 height 10
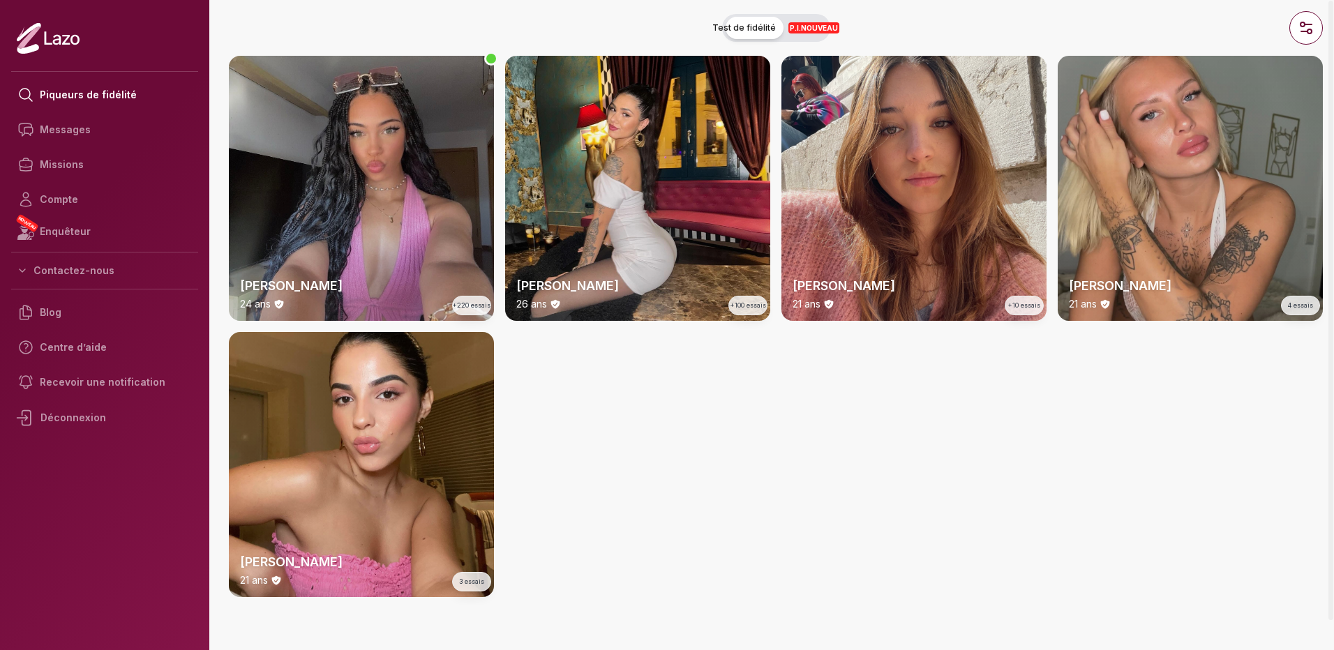
click at [1111, 225] on div "[PERSON_NAME] 21 ans 4 essais" at bounding box center [1190, 188] width 265 height 265
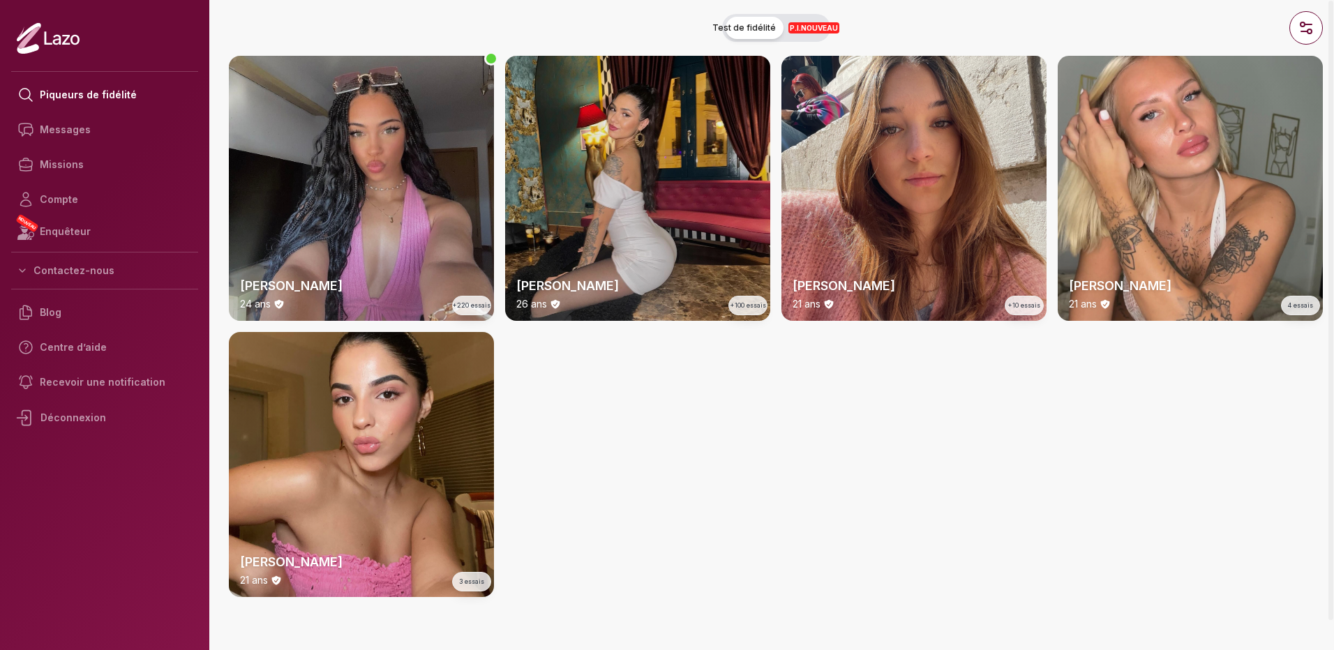
click at [670, 203] on div "[PERSON_NAME] 26 ans +100 essais" at bounding box center [637, 188] width 265 height 265
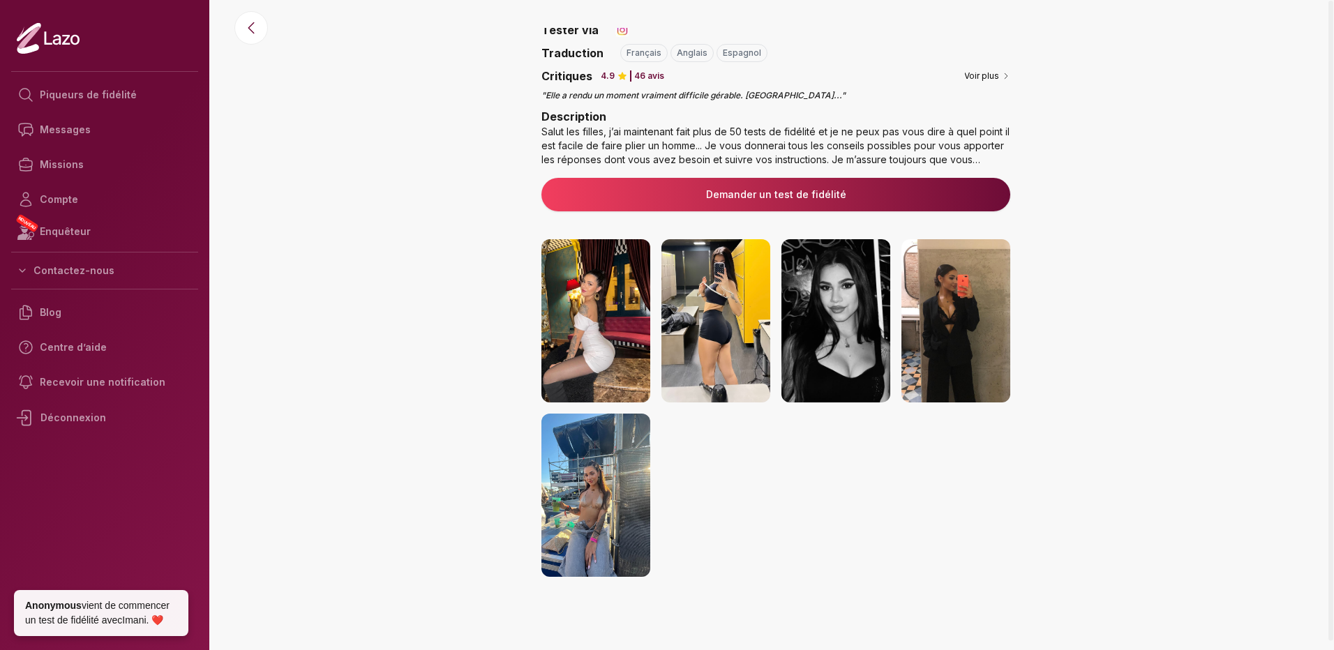
scroll to position [117, 0]
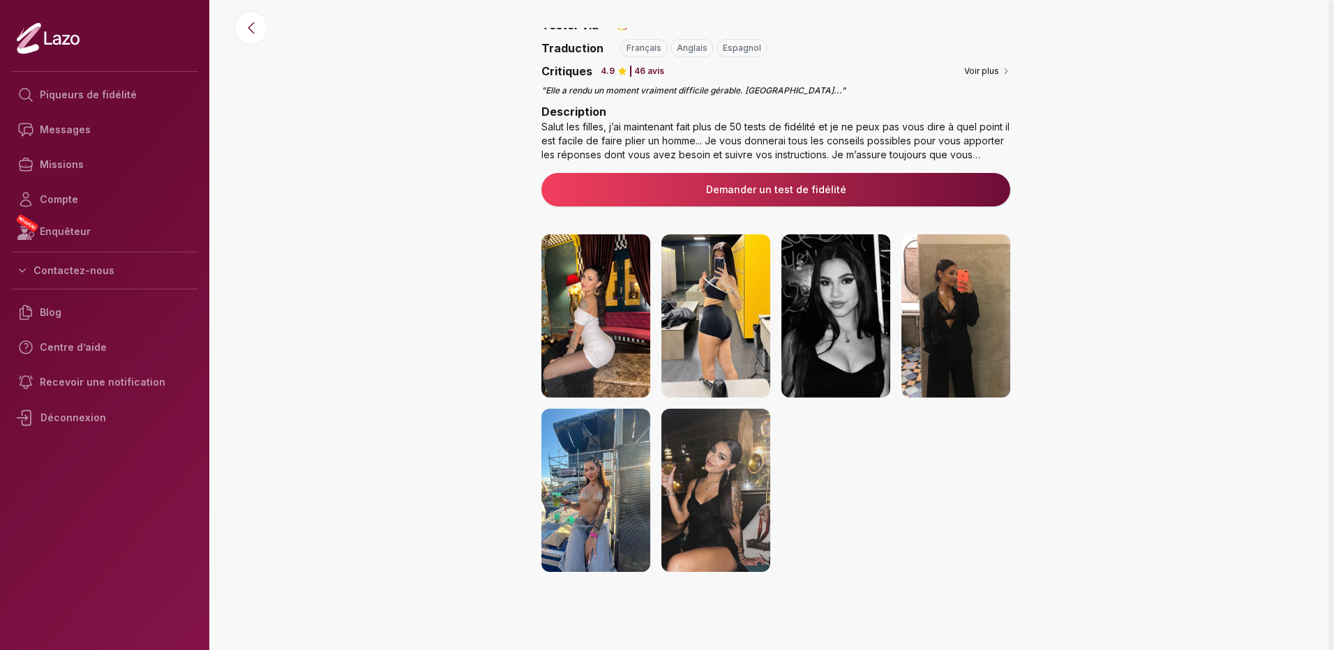
click at [617, 446] on img at bounding box center [596, 490] width 109 height 163
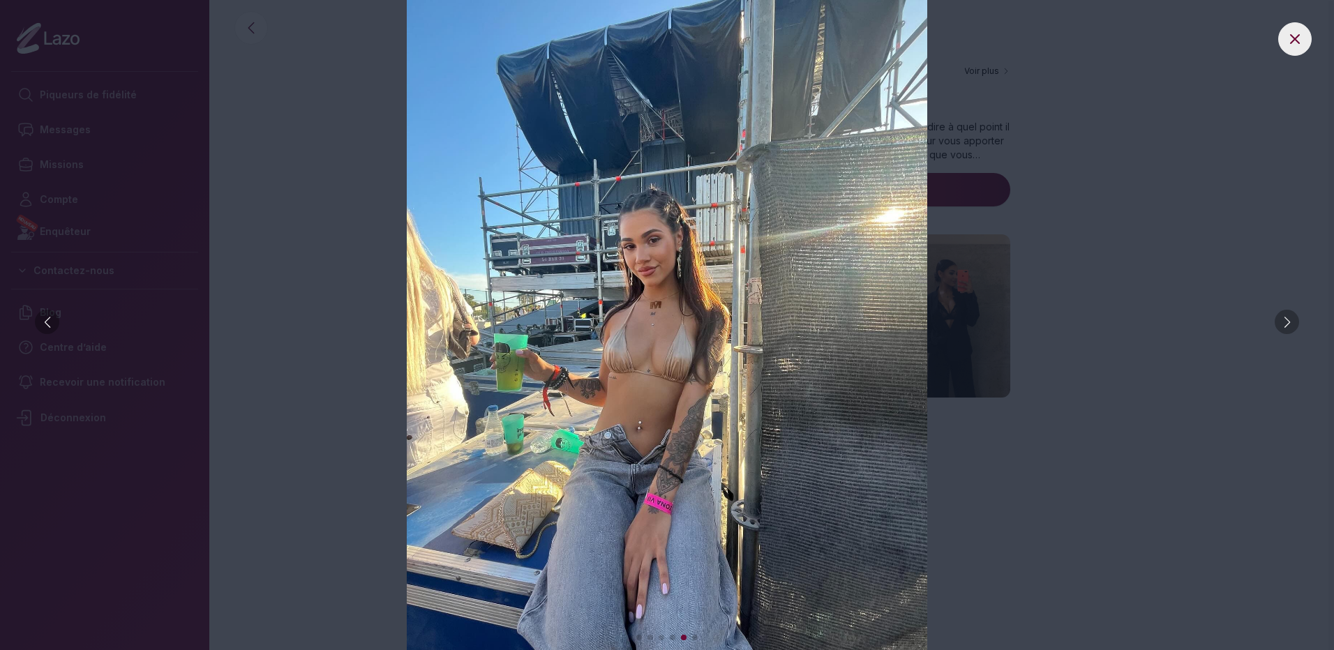
click at [53, 324] on div at bounding box center [47, 322] width 24 height 24
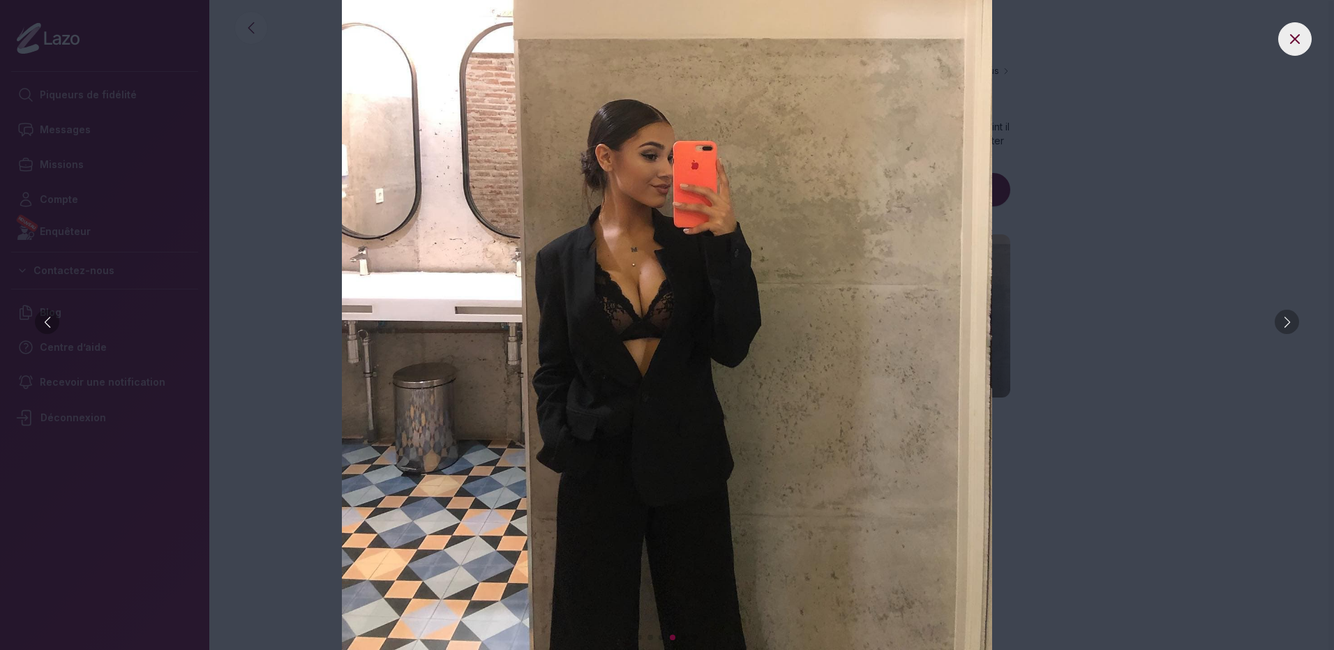
click at [53, 324] on div at bounding box center [47, 322] width 24 height 24
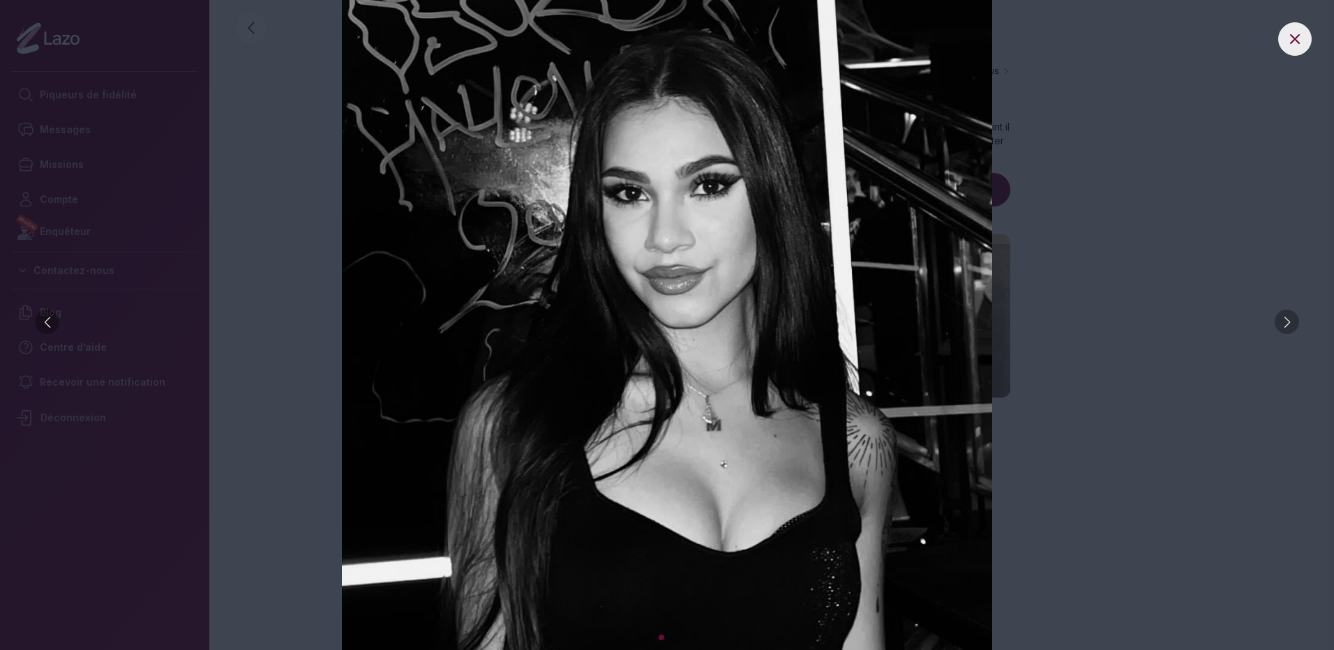
click at [53, 324] on div at bounding box center [47, 322] width 24 height 24
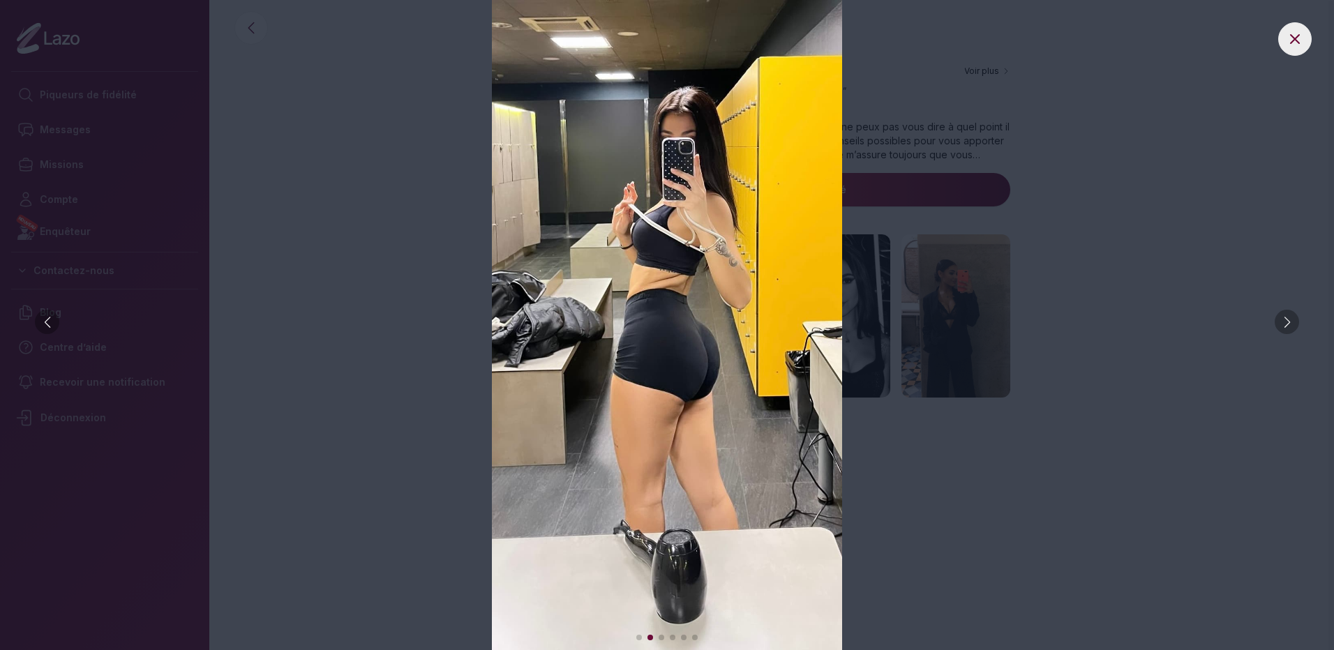
click at [53, 324] on div at bounding box center [47, 322] width 24 height 24
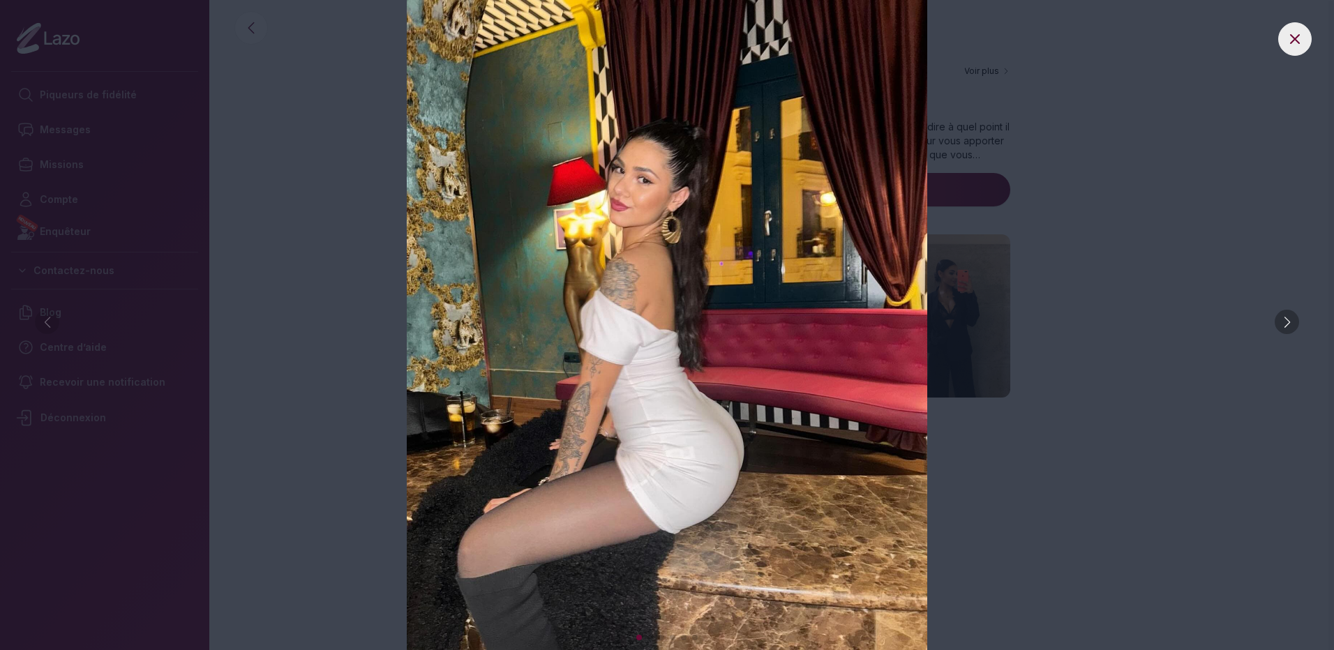
click at [53, 324] on img at bounding box center [667, 325] width 1279 height 650
click at [354, 337] on img at bounding box center [667, 325] width 1279 height 650
click at [1293, 44] on icon at bounding box center [1295, 39] width 17 height 17
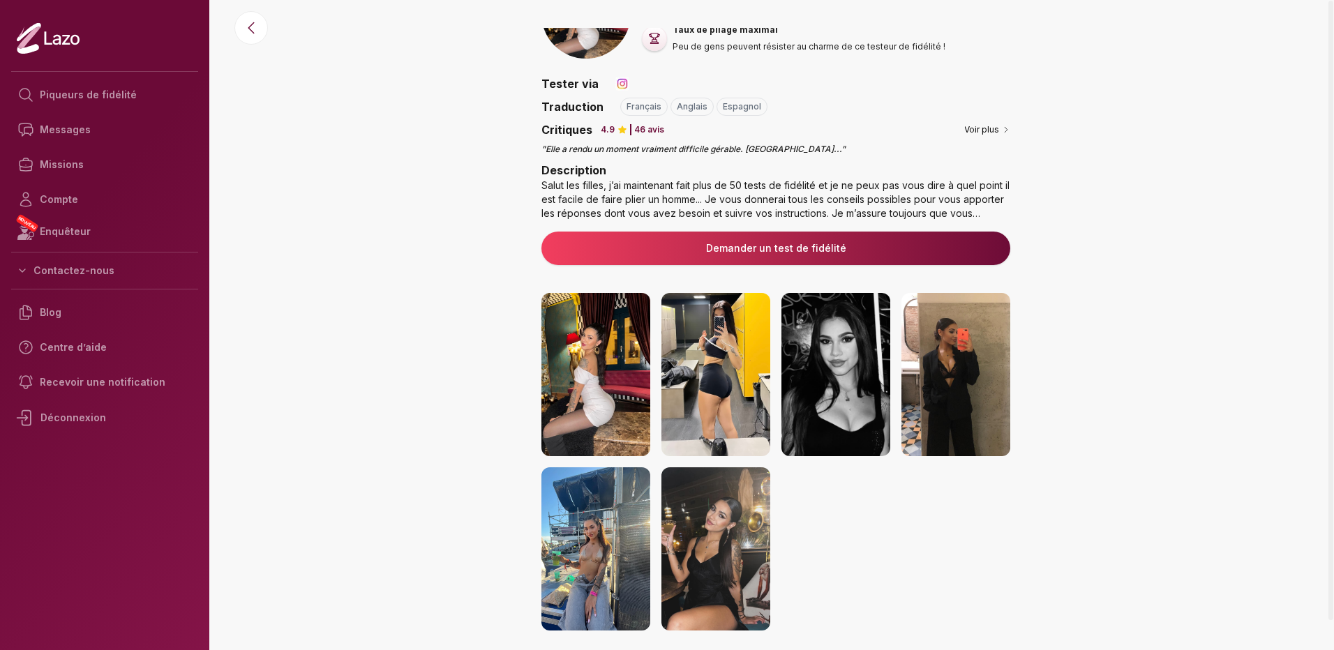
scroll to position [0, 0]
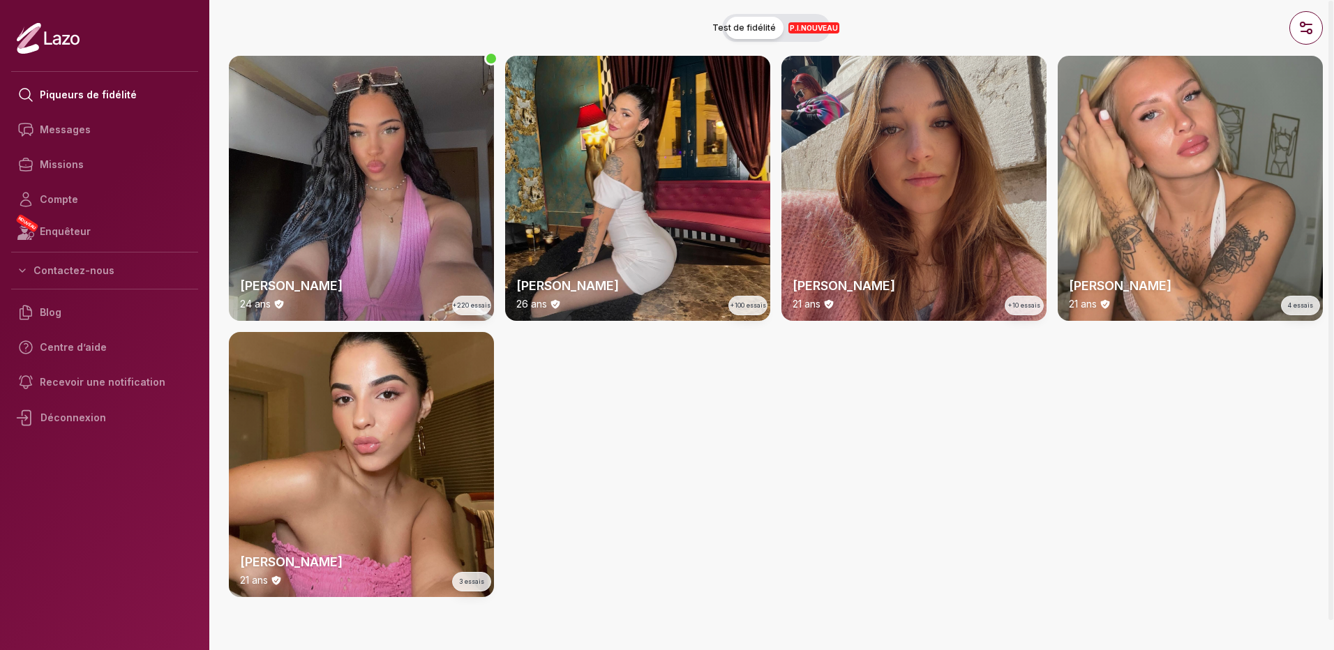
click at [888, 170] on div "[PERSON_NAME] 21 ans +10 essais" at bounding box center [914, 188] width 265 height 265
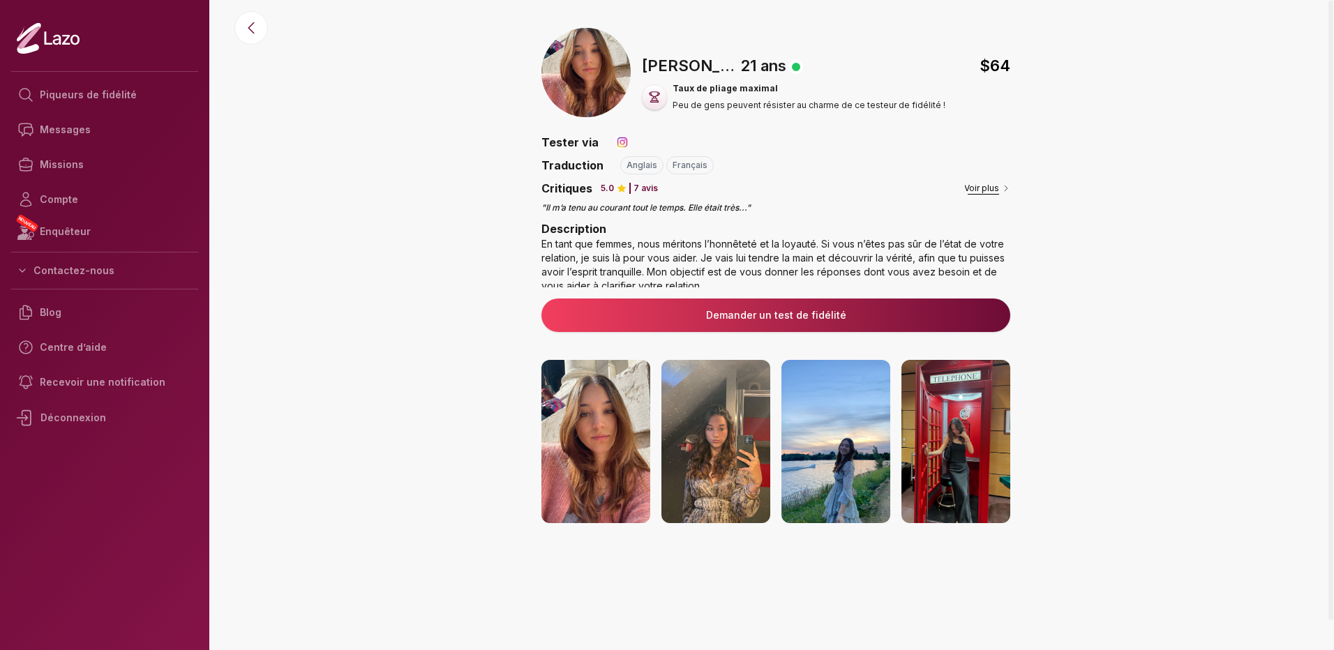
click at [988, 188] on font "Voir plus" at bounding box center [982, 188] width 35 height 11
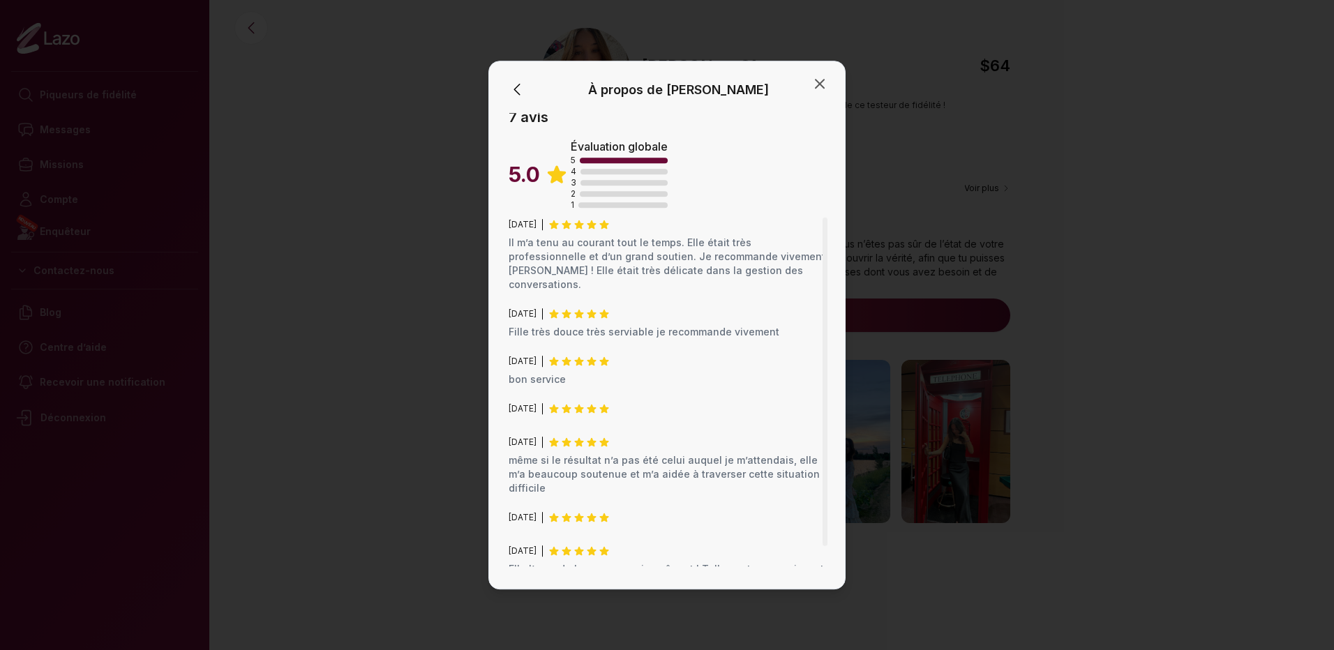
scroll to position [186, 0]
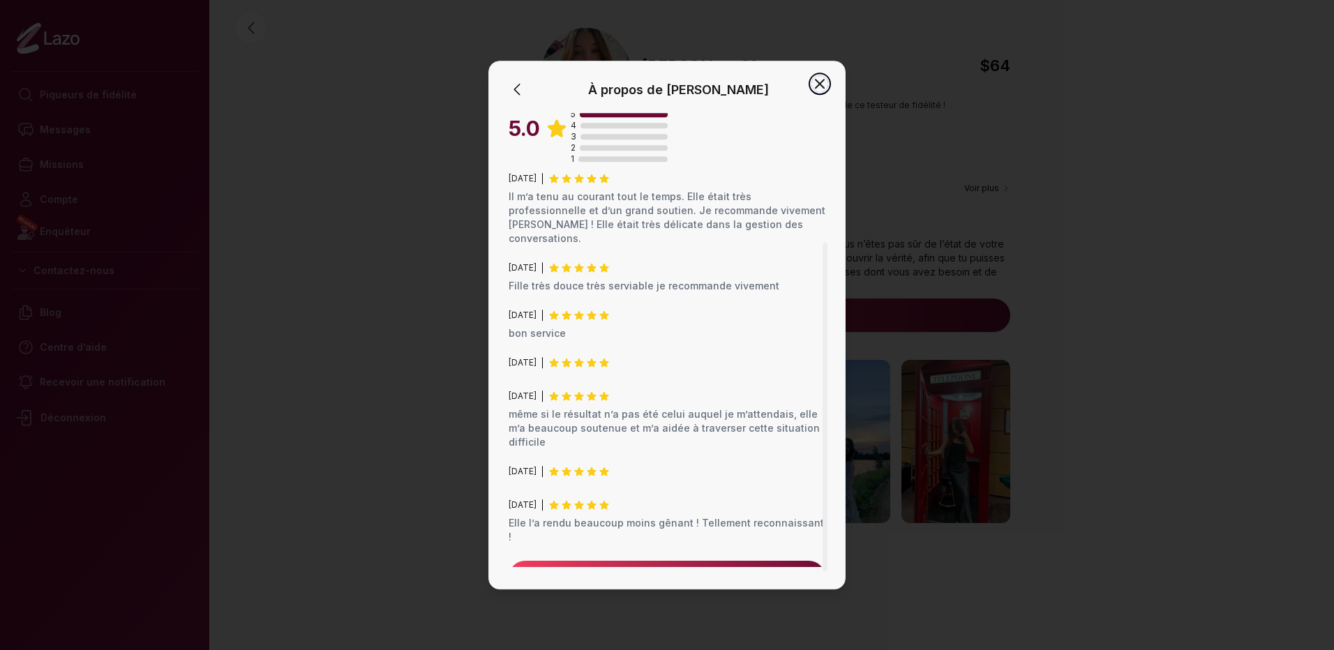
click at [824, 84] on icon "button" at bounding box center [820, 83] width 17 height 17
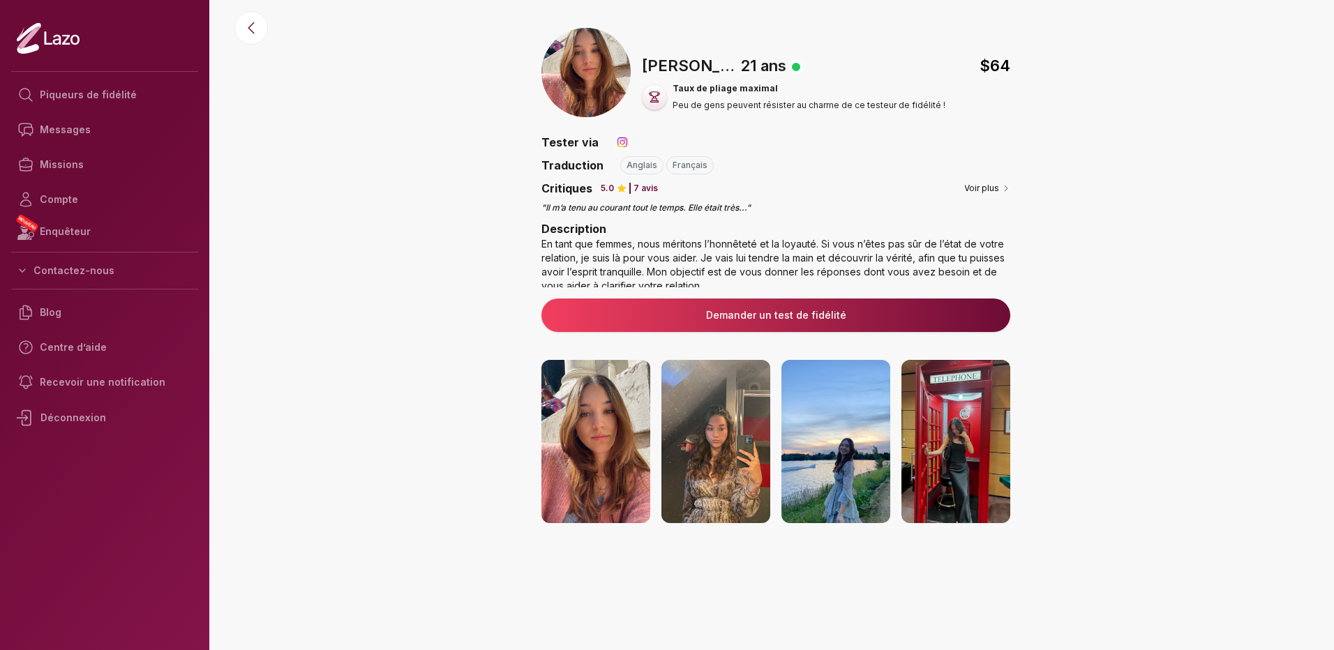
click at [592, 405] on img at bounding box center [596, 441] width 109 height 163
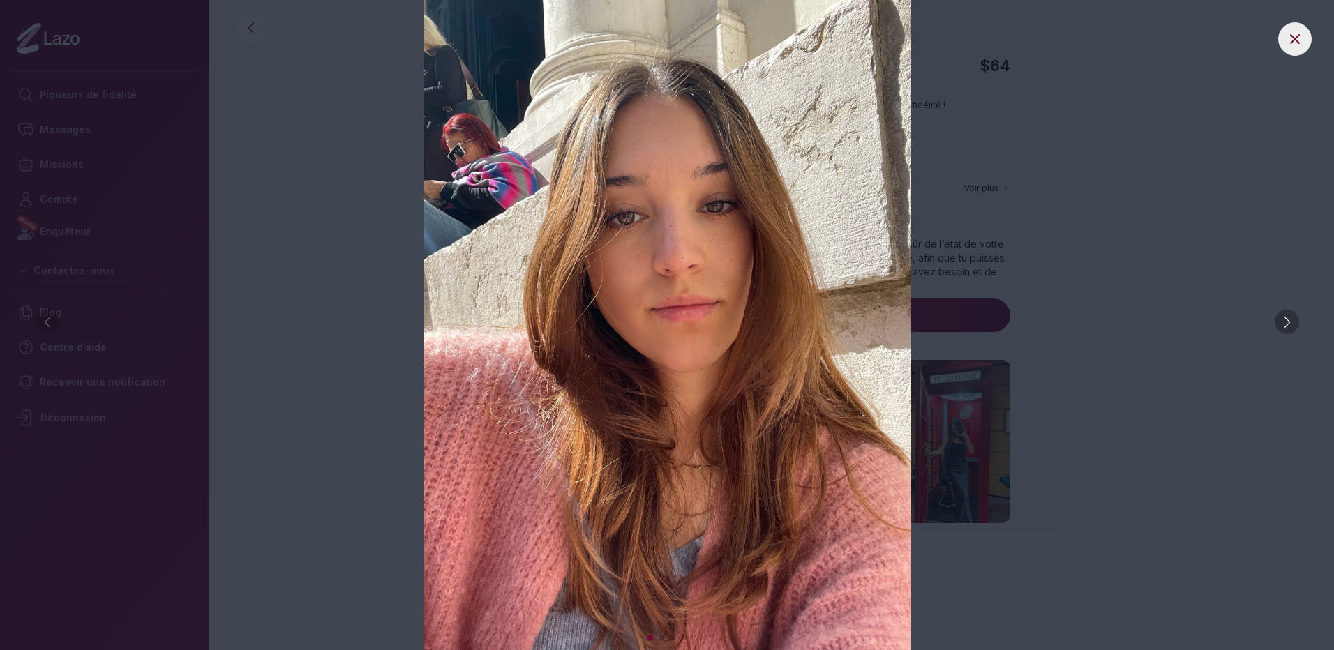
click at [1291, 322] on div at bounding box center [1287, 322] width 24 height 24
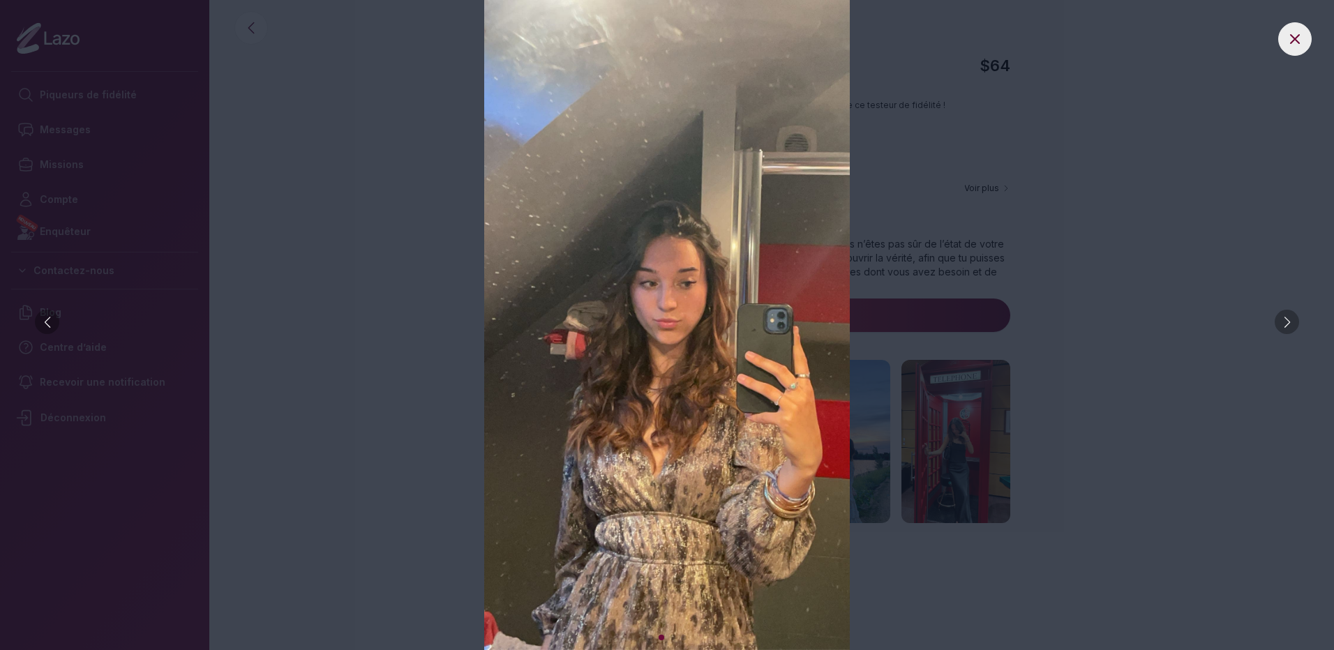
click at [1290, 322] on div at bounding box center [1287, 322] width 24 height 24
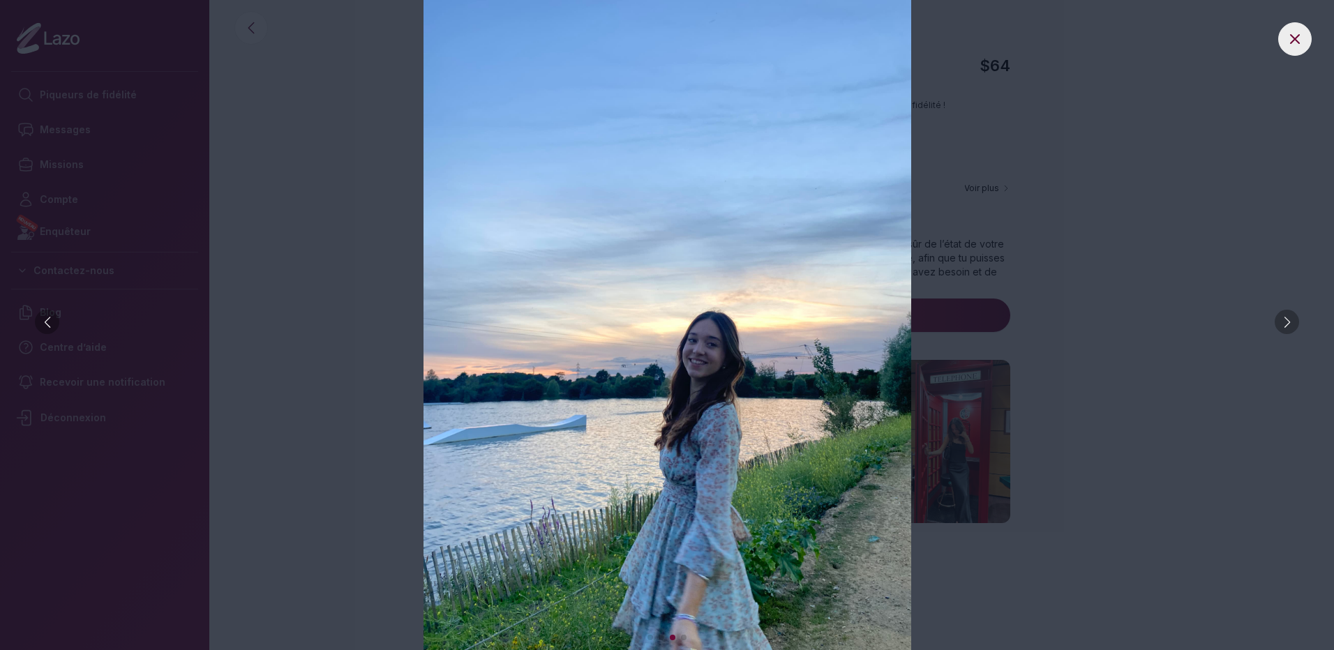
click at [1288, 320] on div at bounding box center [1287, 322] width 24 height 24
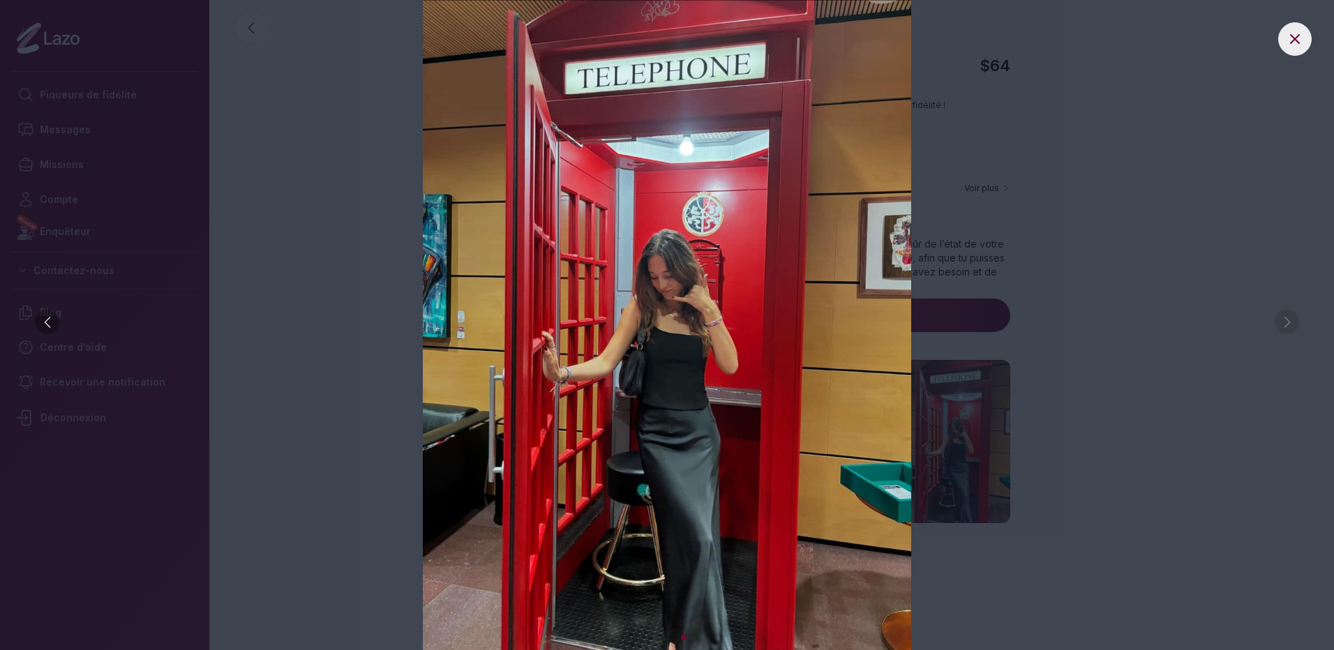
click at [1284, 322] on img at bounding box center [667, 325] width 1279 height 650
click at [1060, 338] on img at bounding box center [667, 325] width 1279 height 650
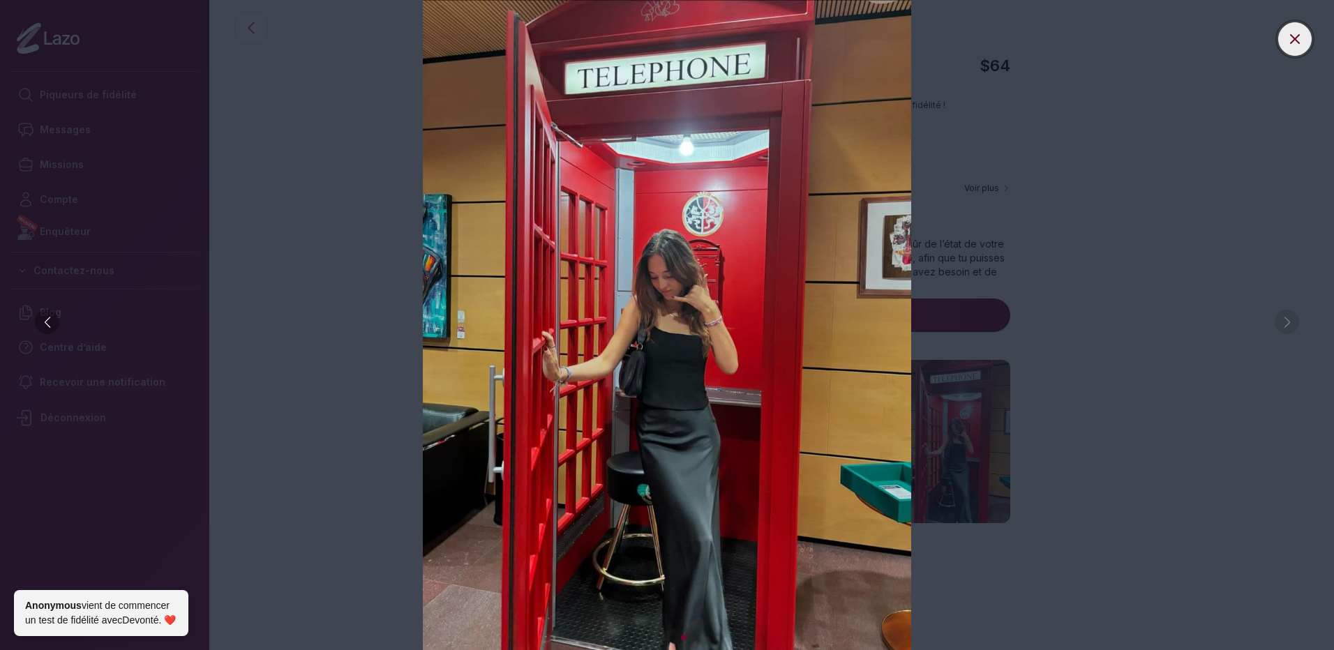
click at [1285, 38] on button at bounding box center [1295, 38] width 33 height 33
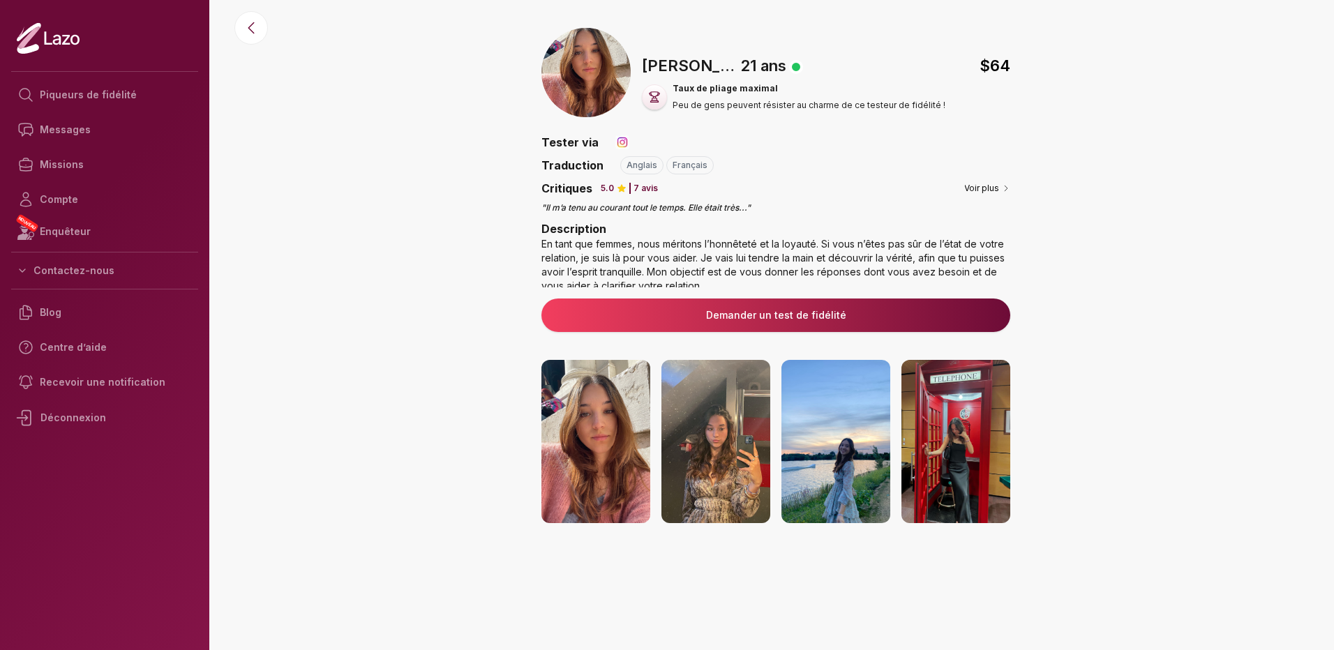
click at [723, 313] on link "Demander un test de fidélité" at bounding box center [776, 315] width 447 height 14
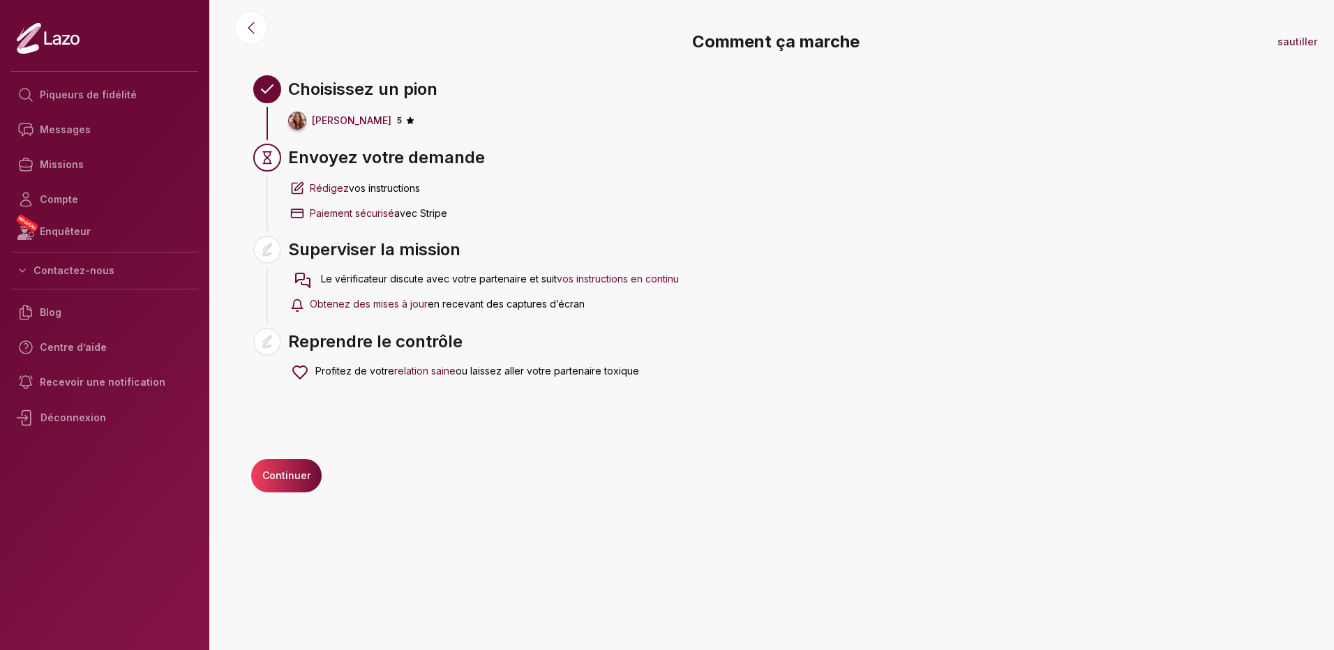
click at [271, 477] on button "Continuer" at bounding box center [286, 475] width 70 height 33
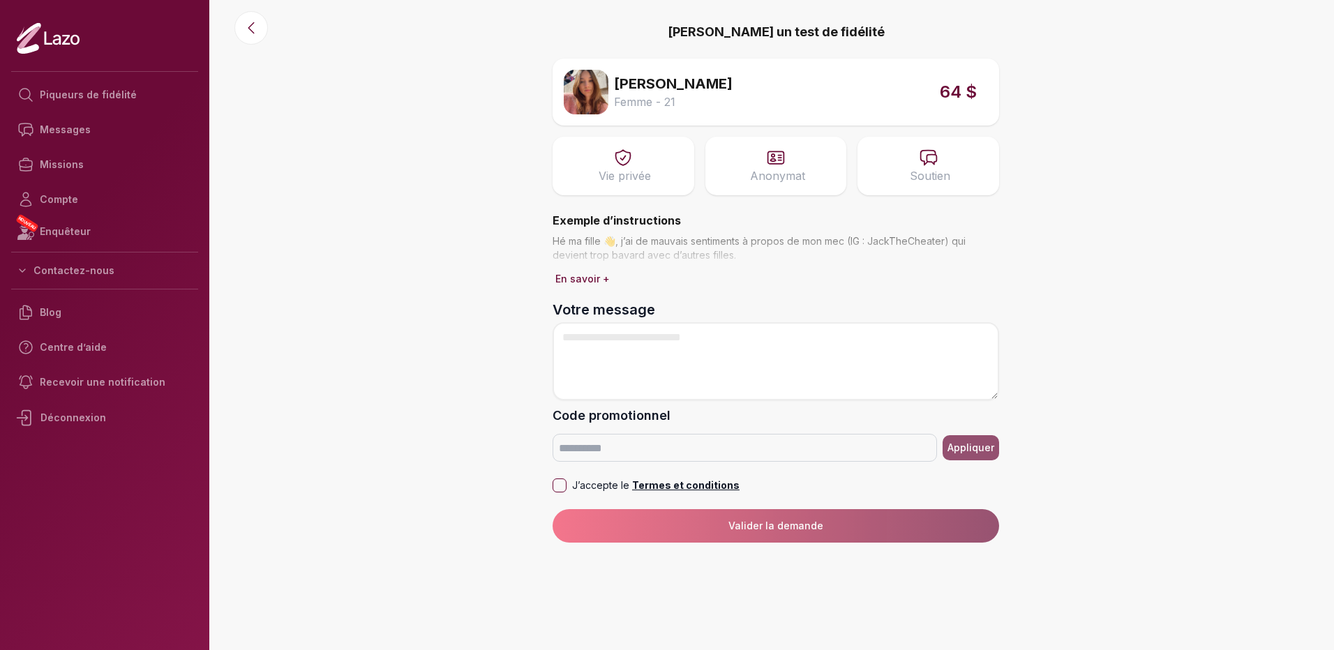
click at [595, 278] on button "En savoir +" at bounding box center [583, 279] width 60 height 20
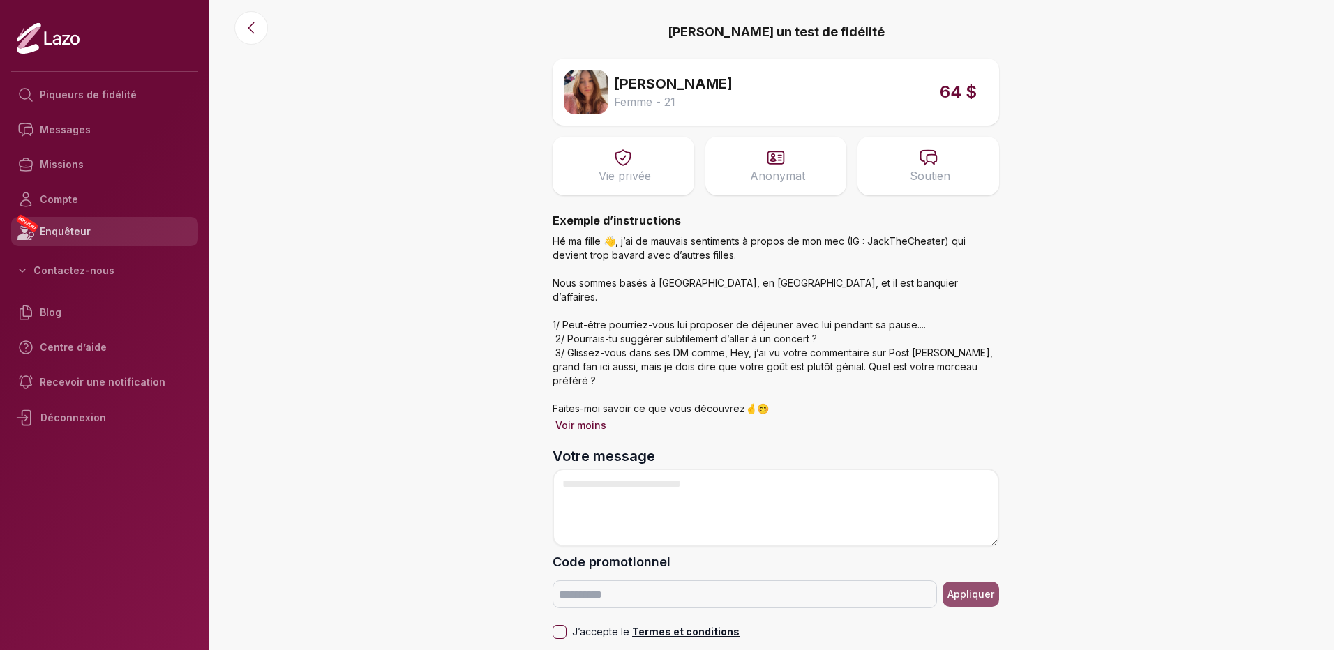
click at [64, 225] on font "Enquêteur" at bounding box center [65, 232] width 51 height 14
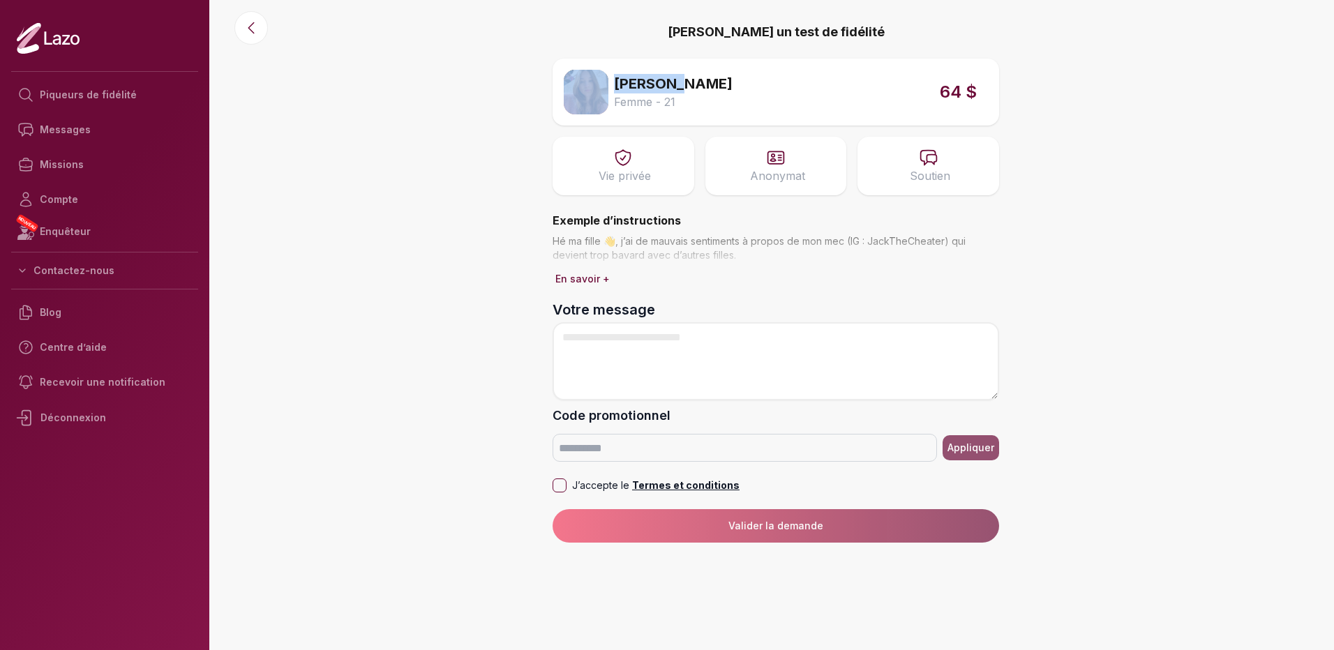
drag, startPoint x: 671, startPoint y: 82, endPoint x: 601, endPoint y: 80, distance: 69.8
click at [601, 80] on div "[PERSON_NAME] Femme - 21 64 $" at bounding box center [776, 92] width 447 height 67
copy div "[PERSON_NAME]"
click at [258, 30] on icon at bounding box center [251, 28] width 17 height 17
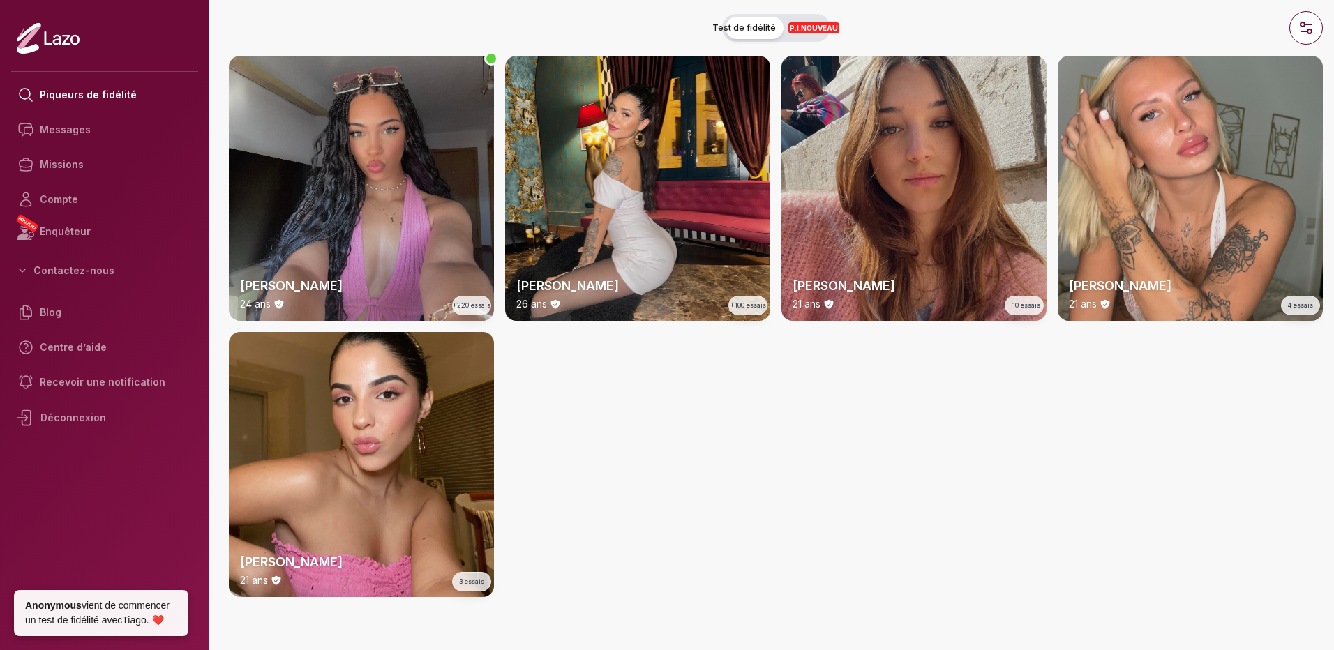
click at [917, 182] on div "[PERSON_NAME] 21 ans +10 essais" at bounding box center [914, 188] width 265 height 265
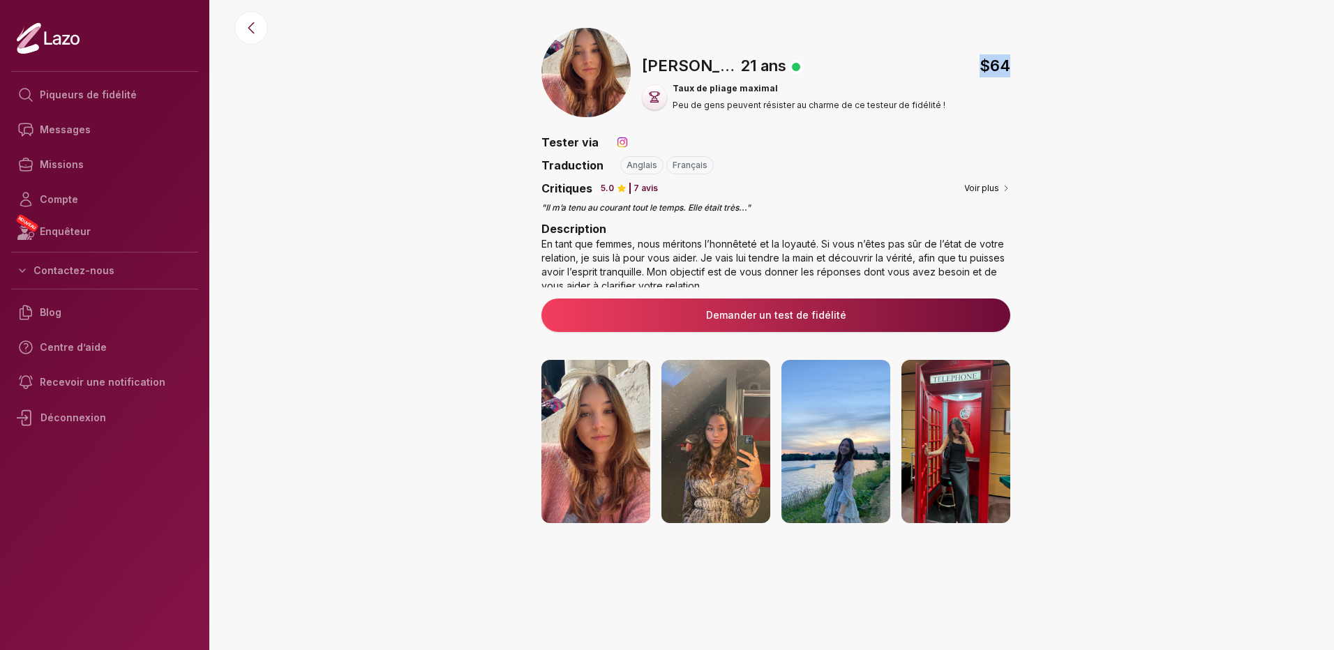
drag, startPoint x: 973, startPoint y: 61, endPoint x: 1018, endPoint y: 54, distance: 45.2
click at [1018, 54] on div "🇺🇸 [PERSON_NAME] , 21 ans $ 64 Taux de pliage maximal Peu de gens peuvent résis…" at bounding box center [776, 329] width 1117 height 602
drag, startPoint x: 1018, startPoint y: 54, endPoint x: 1012, endPoint y: 120, distance: 66.5
click at [1012, 120] on div "🇺🇸 [PERSON_NAME] , 21 ans $ 64 Taux de pliage maximal Peu de gens peuvent résis…" at bounding box center [776, 329] width 1117 height 602
click at [749, 313] on link "Demander un test de fidélité" at bounding box center [776, 315] width 447 height 14
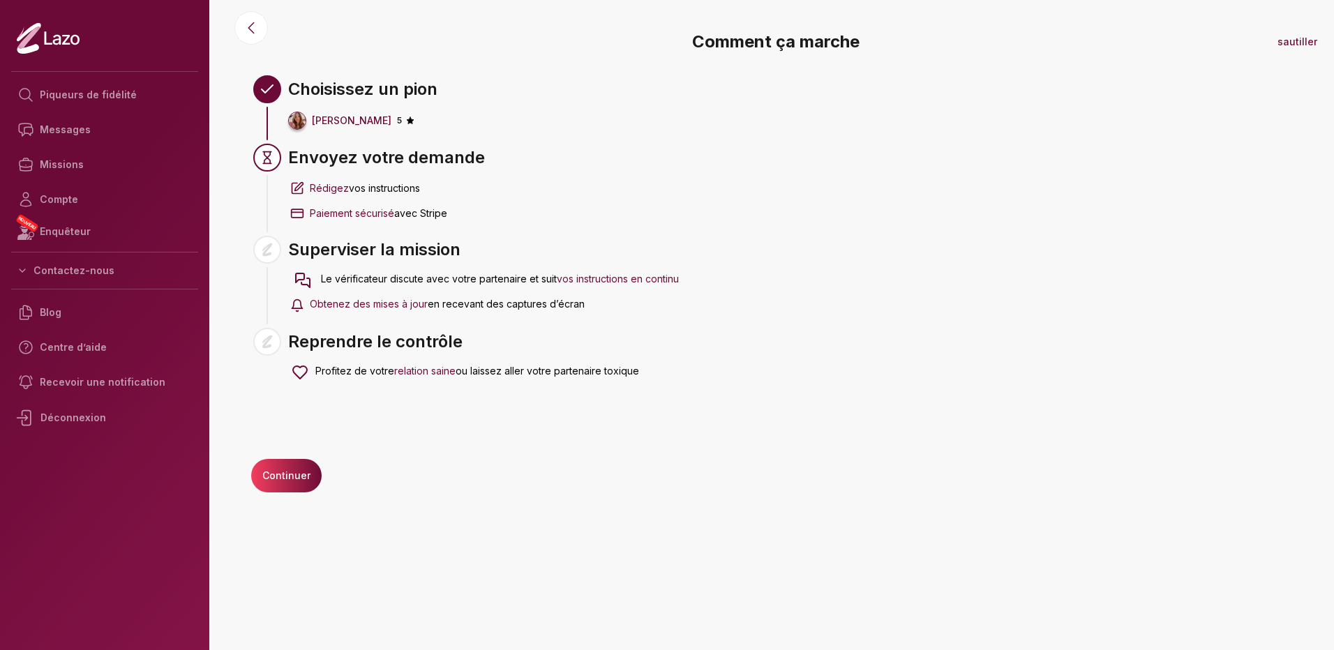
click at [663, 279] on span "vos instructions en continu" at bounding box center [618, 279] width 122 height 12
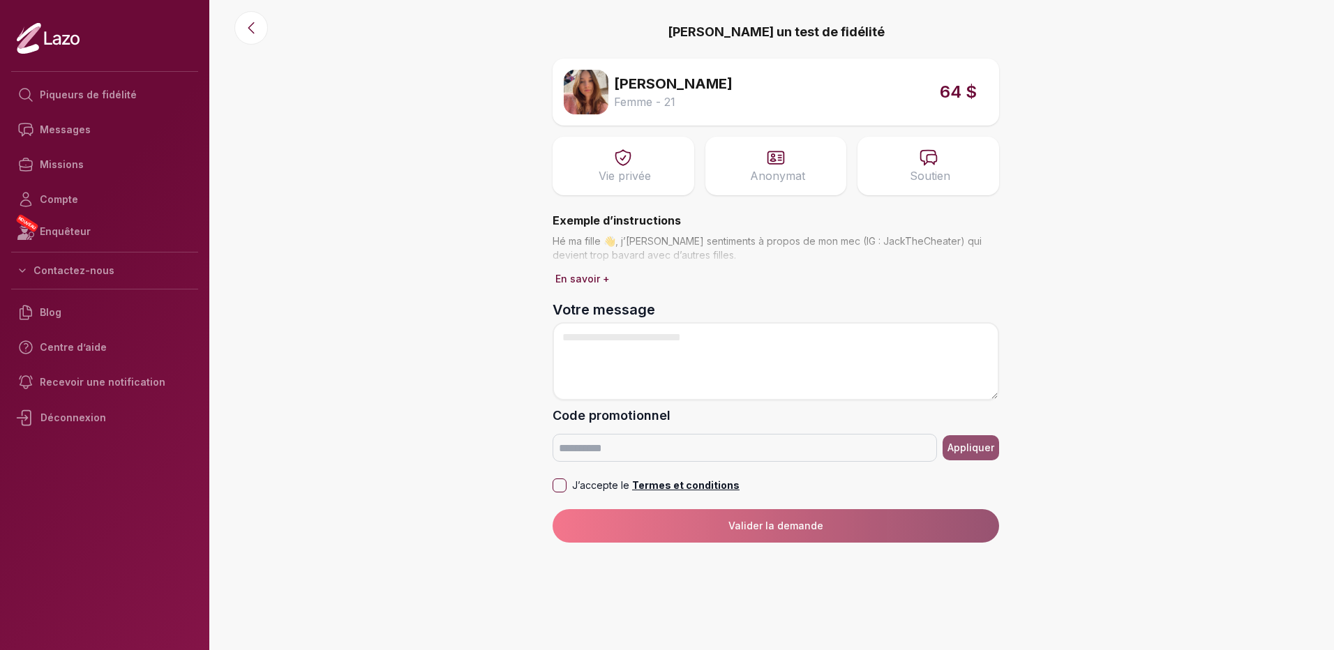
click at [593, 280] on button "En savoir +" at bounding box center [583, 279] width 60 height 20
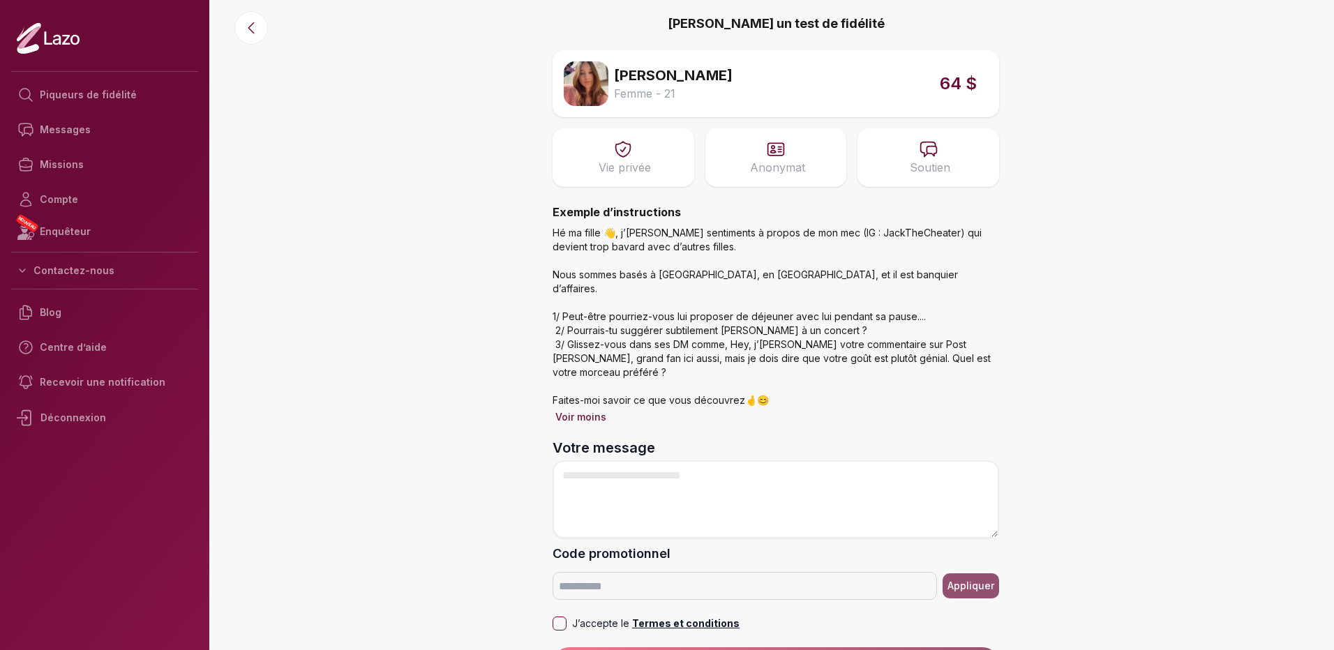
scroll to position [11, 0]
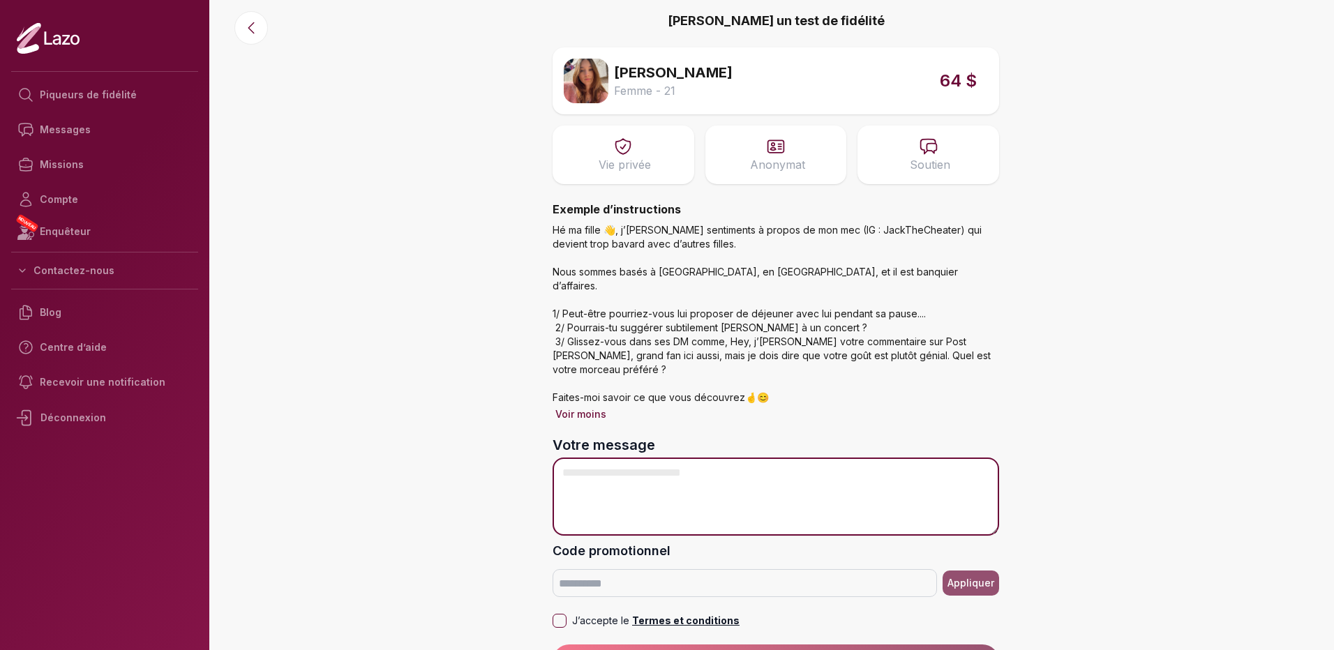
click at [597, 458] on textarea "Votre message" at bounding box center [776, 497] width 447 height 78
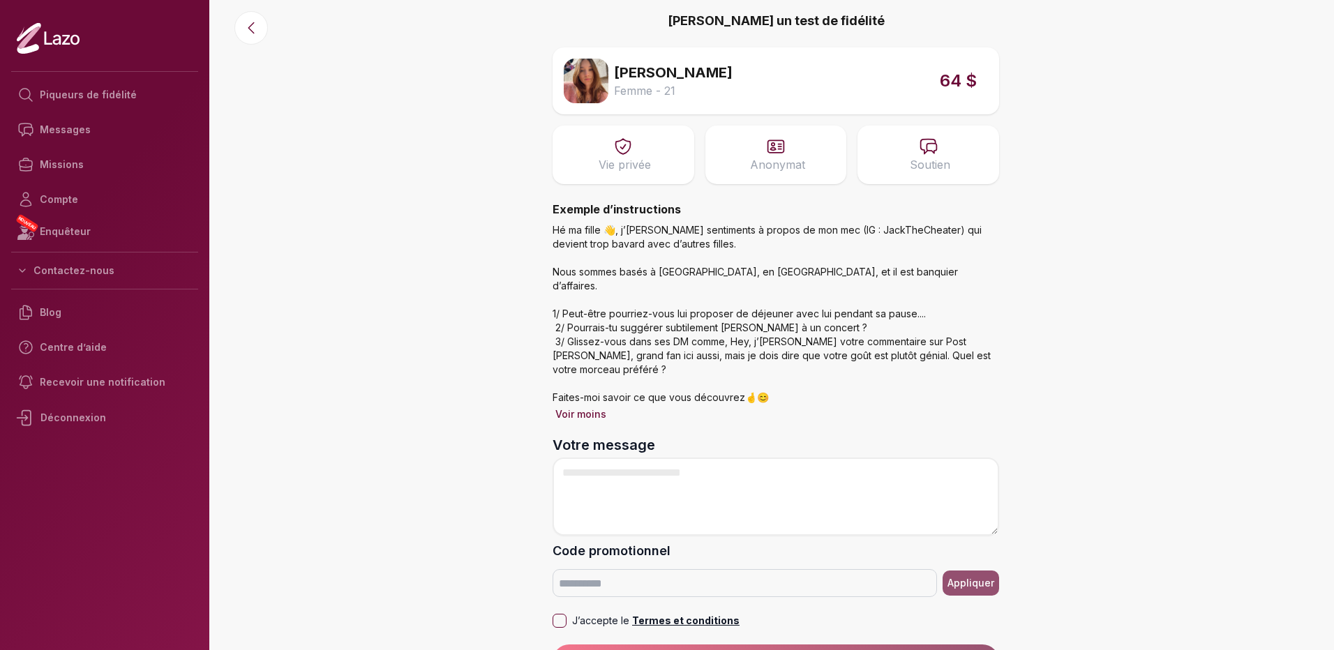
click at [560, 601] on form "Votre message Code promotionnel Appliquer J’accepte le Termes et conditions Val…" at bounding box center [776, 556] width 447 height 243
click at [563, 614] on button "J’accepte le Termes et conditions" at bounding box center [560, 621] width 14 height 14
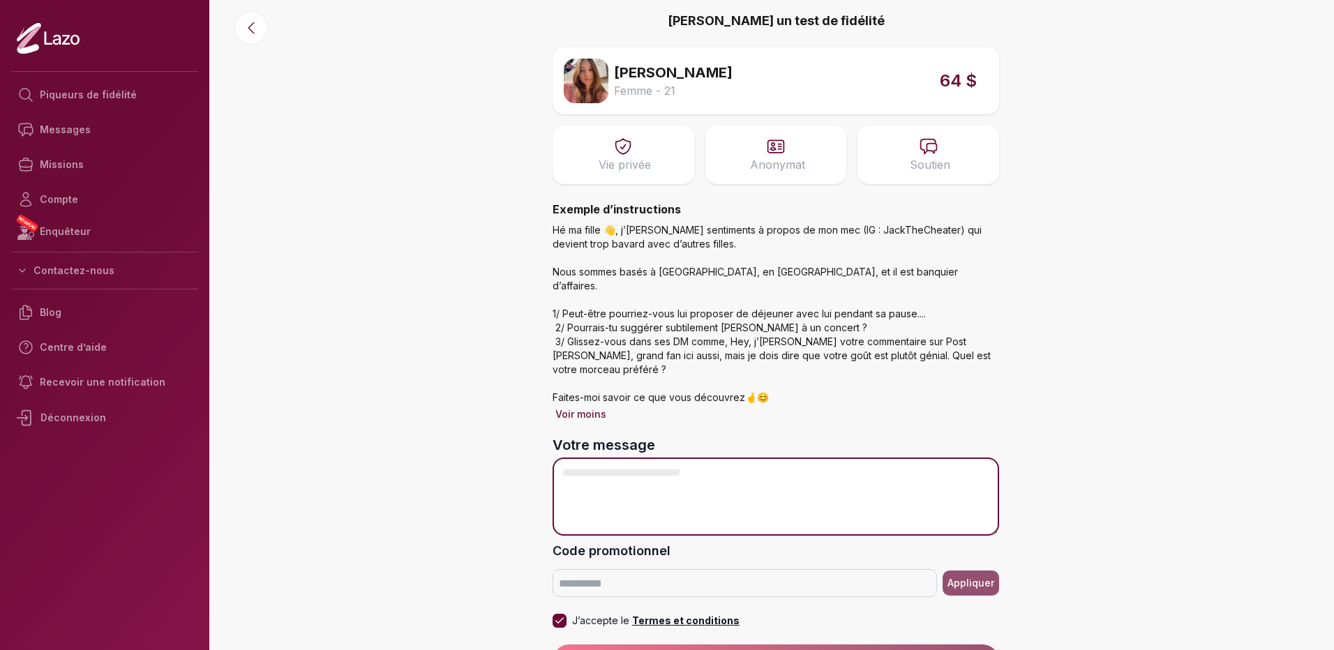
click at [579, 458] on textarea "Votre message" at bounding box center [776, 497] width 447 height 78
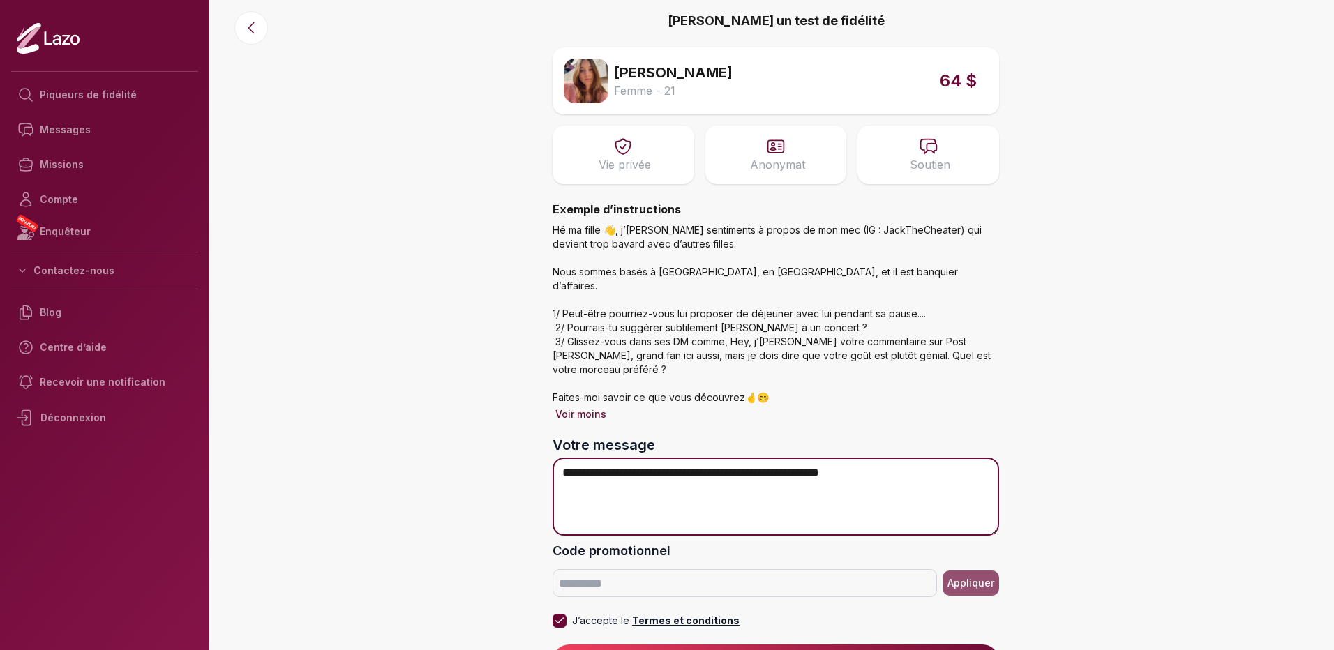
type textarea "**********"
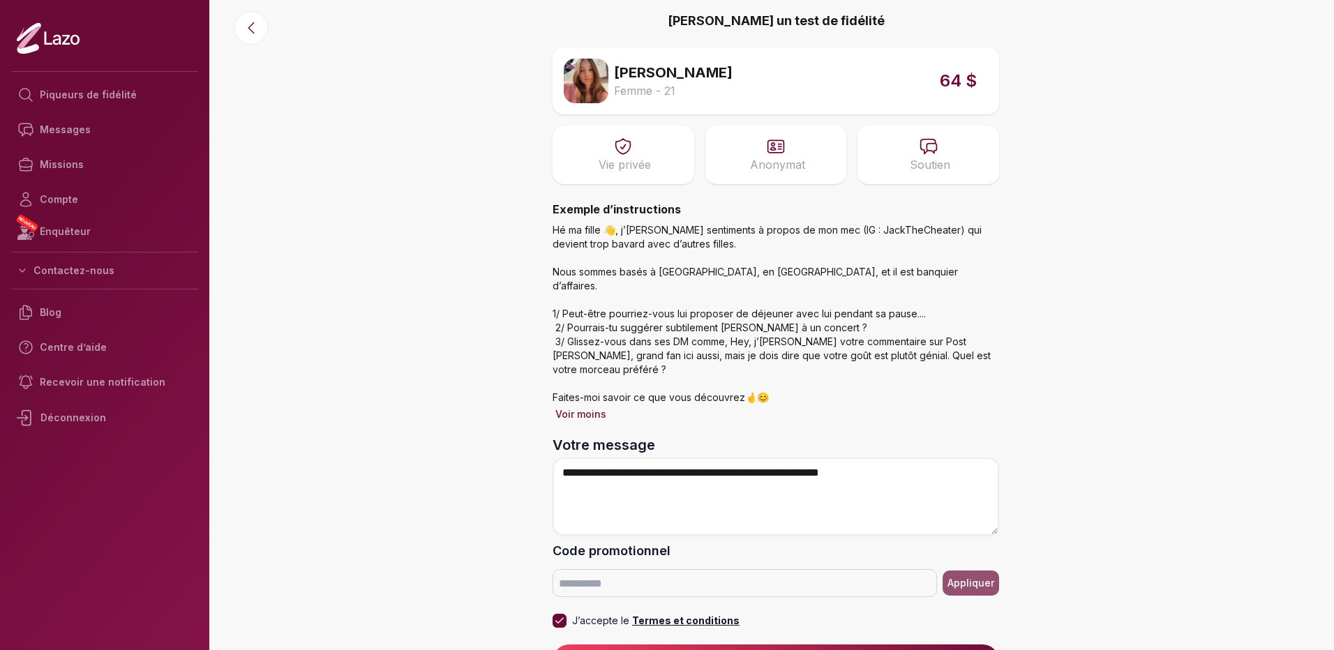
click at [775, 645] on button "Valider la demande" at bounding box center [776, 661] width 447 height 33
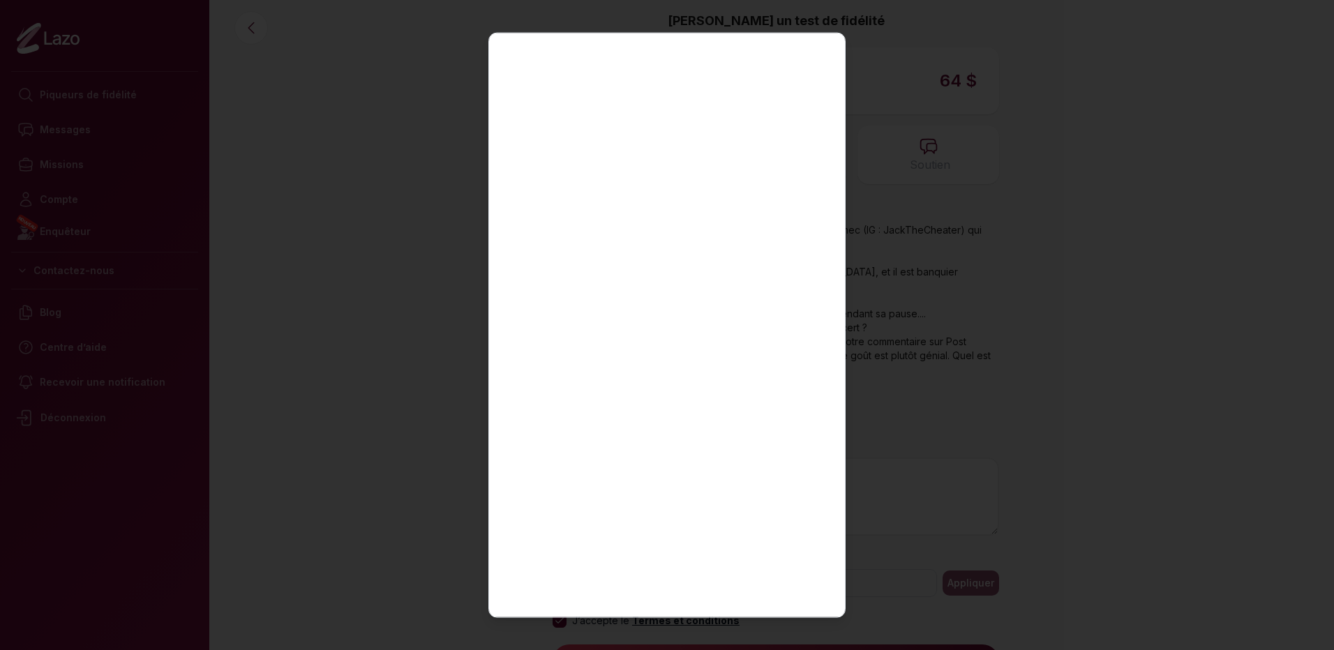
scroll to position [0, 0]
click at [816, 54] on icon "button" at bounding box center [820, 56] width 8 height 8
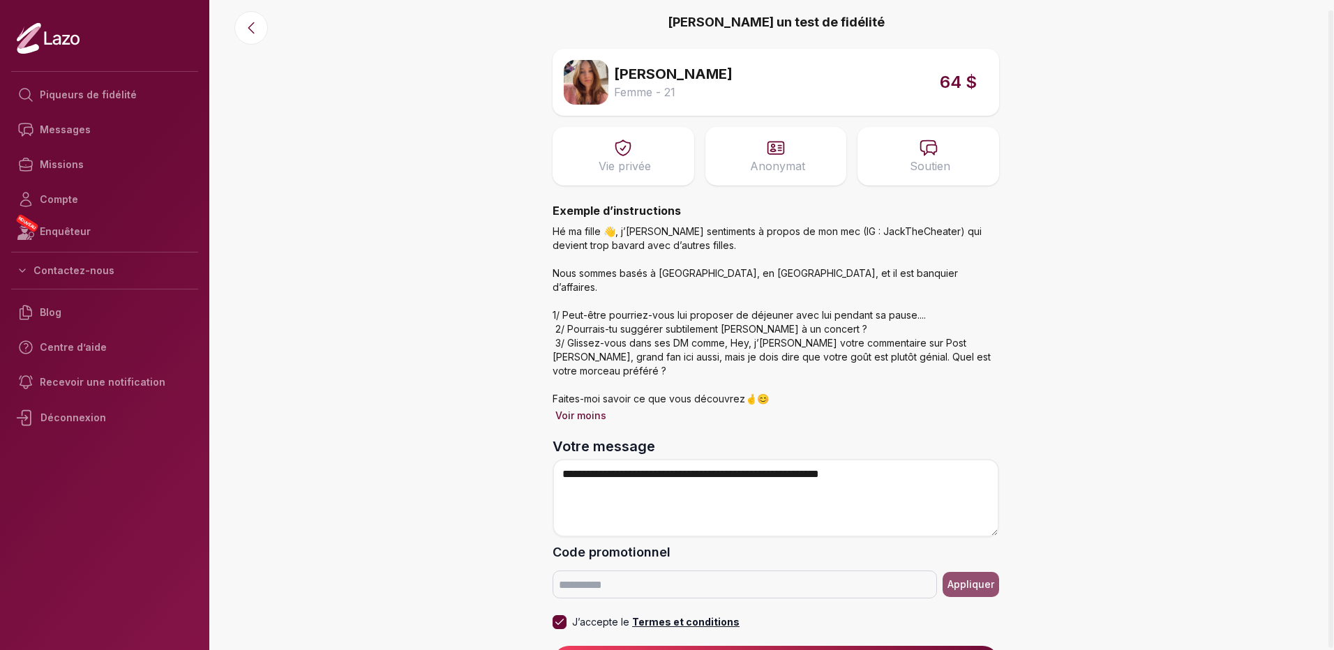
scroll to position [11, 0]
